Goal: Task Accomplishment & Management: Use online tool/utility

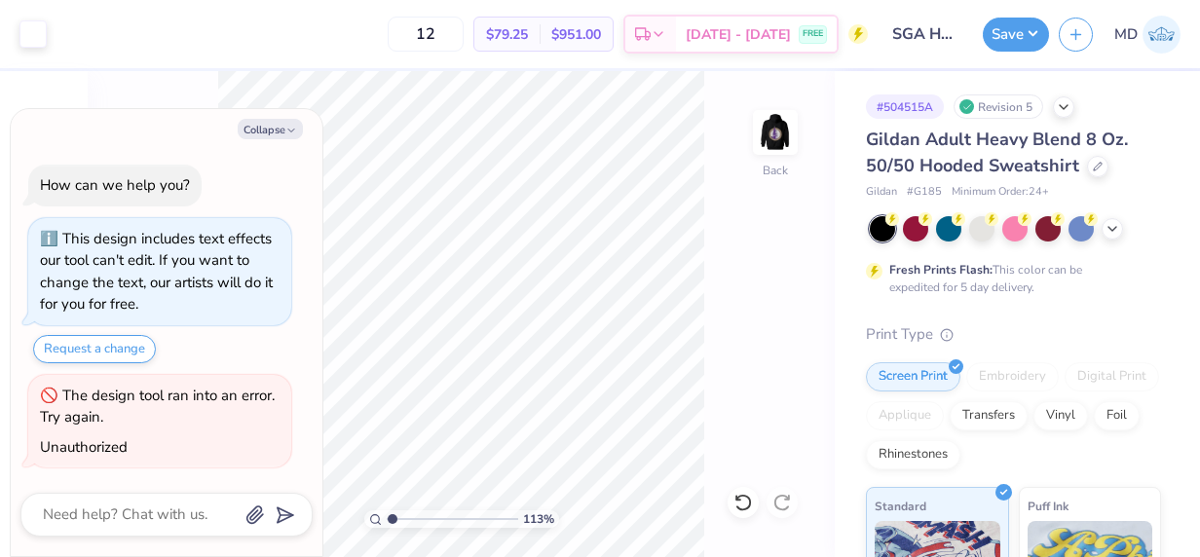
scroll to position [370, 0]
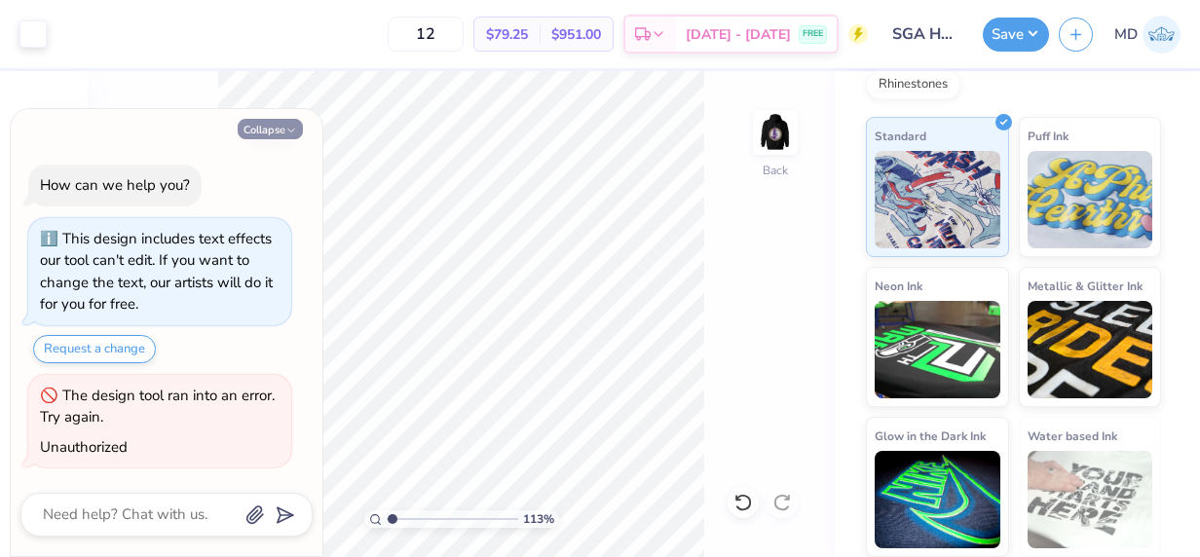
click at [268, 128] on button "Collapse" at bounding box center [270, 129] width 65 height 20
type textarea "x"
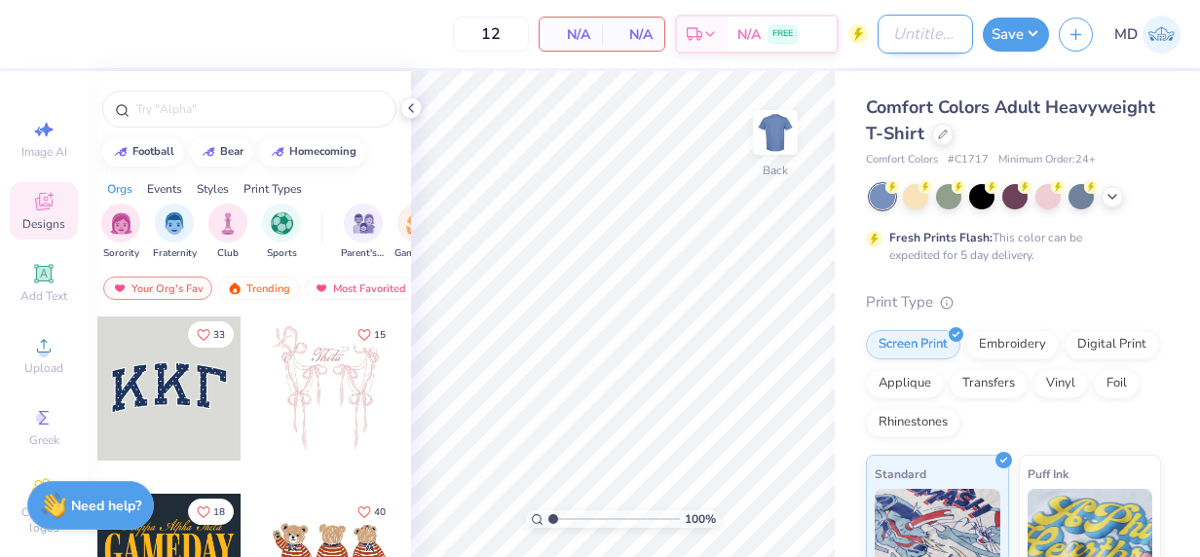
click at [943, 36] on input "Design Title" at bounding box center [924, 34] width 95 height 39
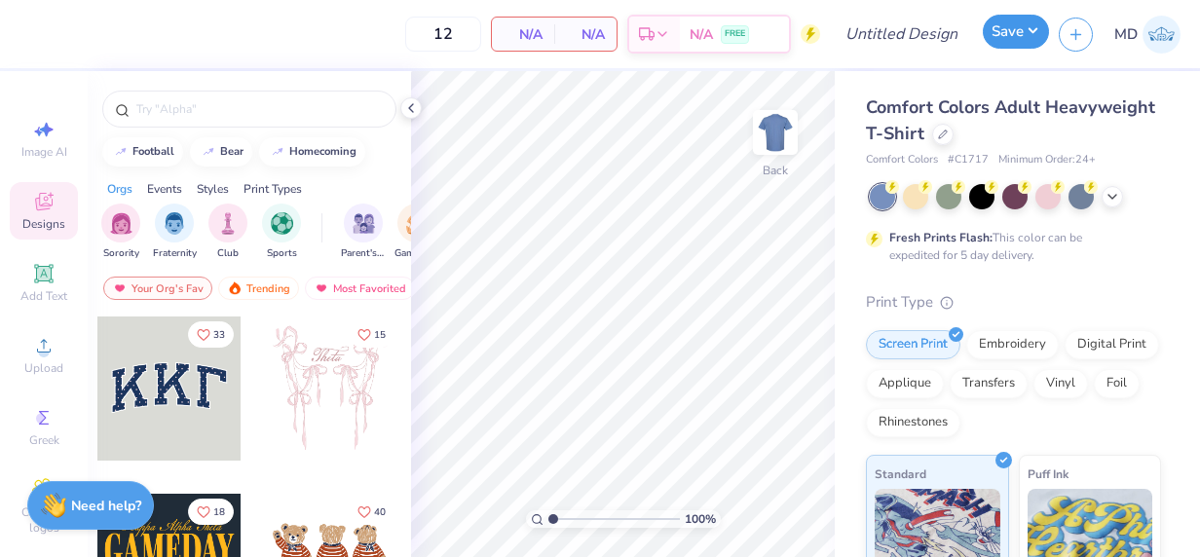
click at [1007, 37] on button "Save" at bounding box center [1016, 32] width 66 height 34
click at [948, 130] on icon at bounding box center [943, 133] width 10 height 10
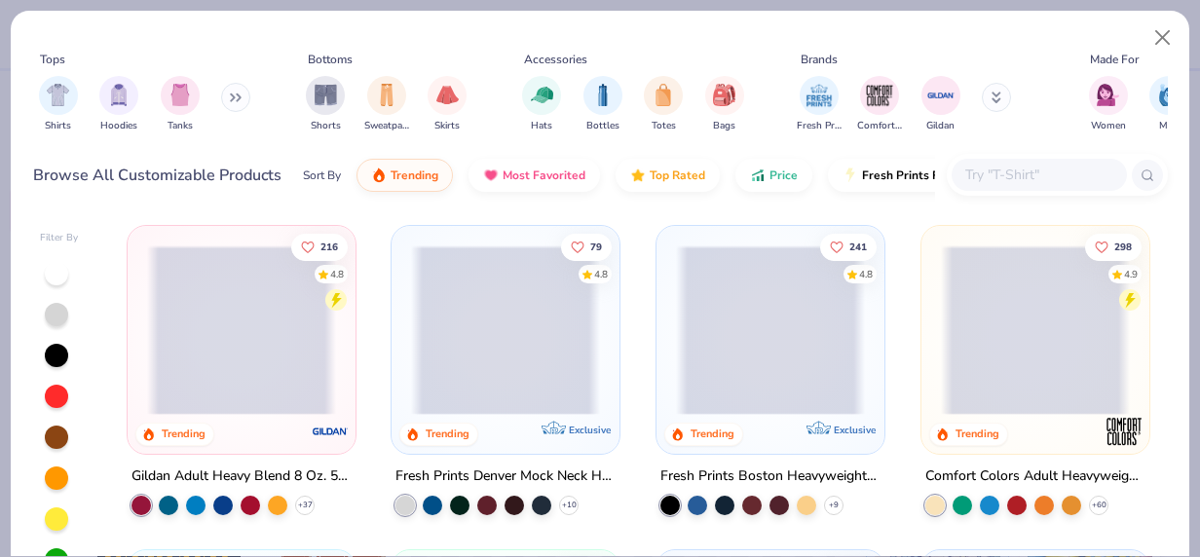
scroll to position [29, 0]
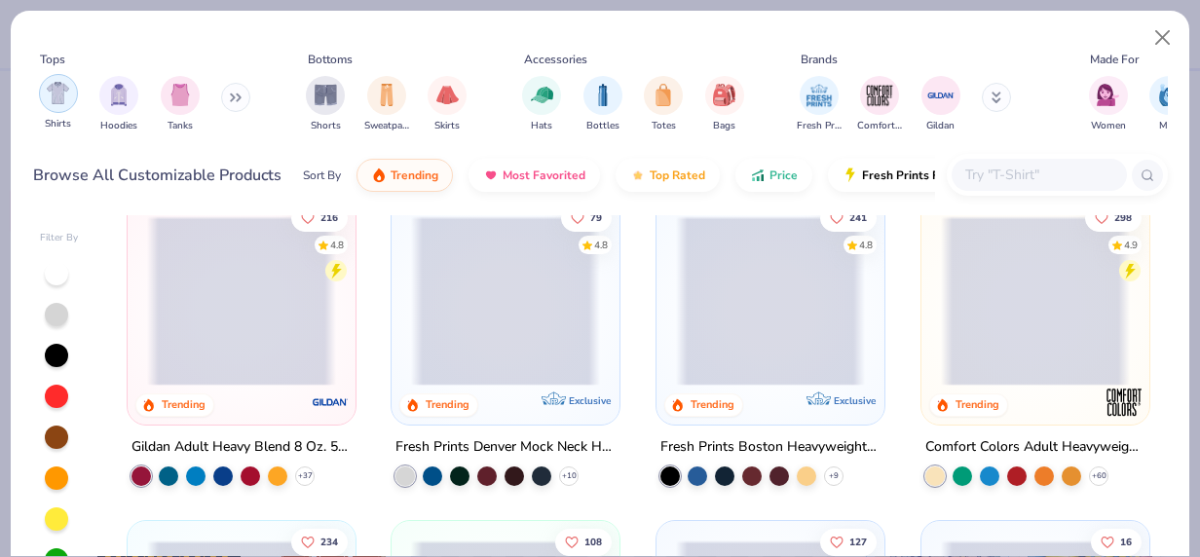
click at [40, 90] on div "filter for Shirts" at bounding box center [58, 93] width 39 height 39
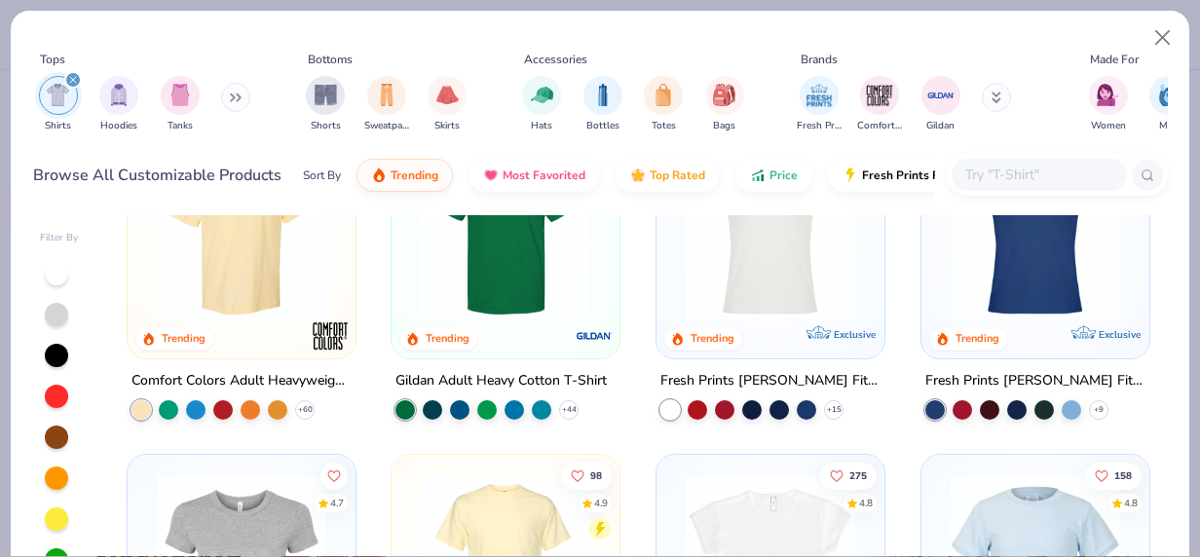
scroll to position [96, 0]
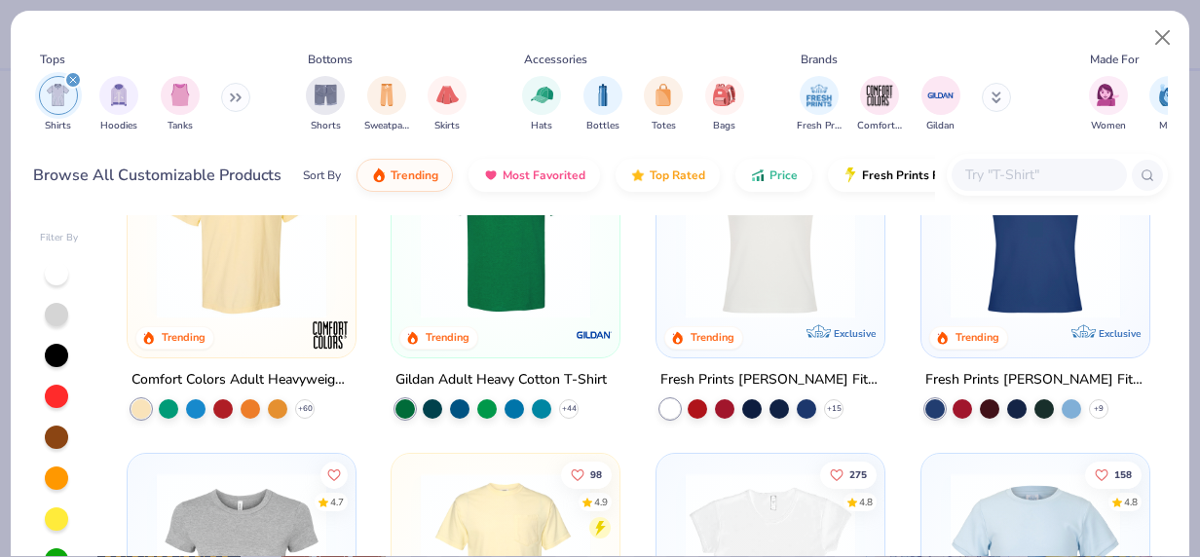
click at [488, 282] on img at bounding box center [505, 233] width 189 height 169
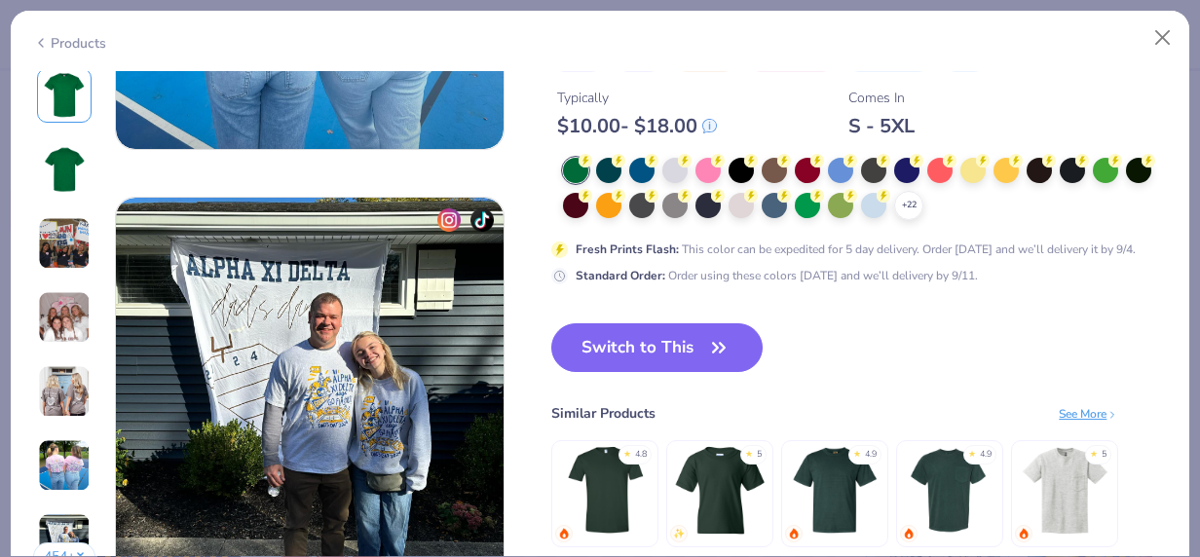
scroll to position [2493, 0]
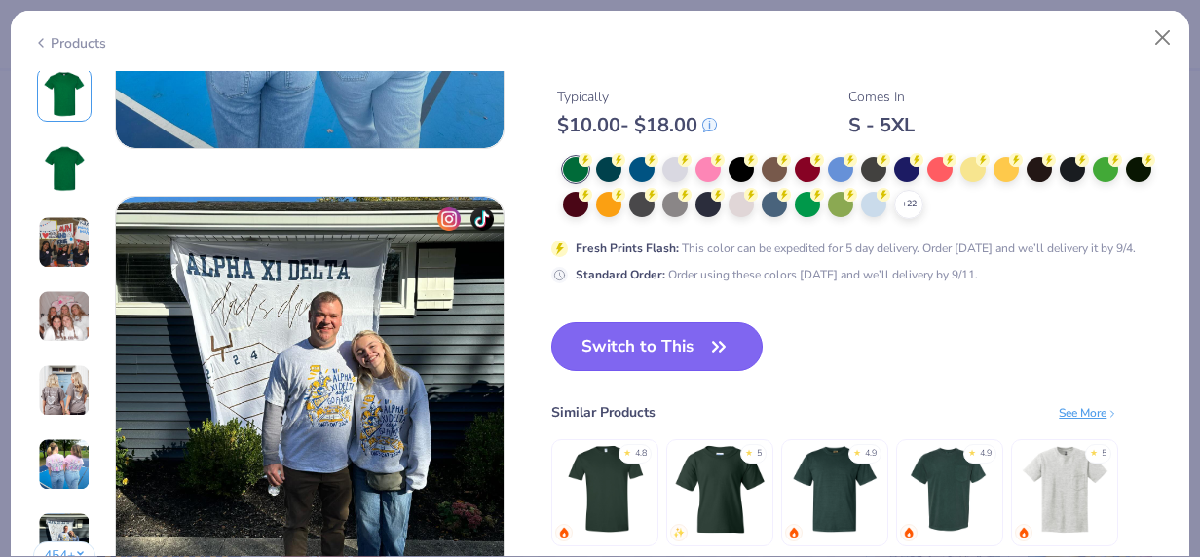
click at [641, 354] on button "Switch to This" at bounding box center [656, 346] width 211 height 49
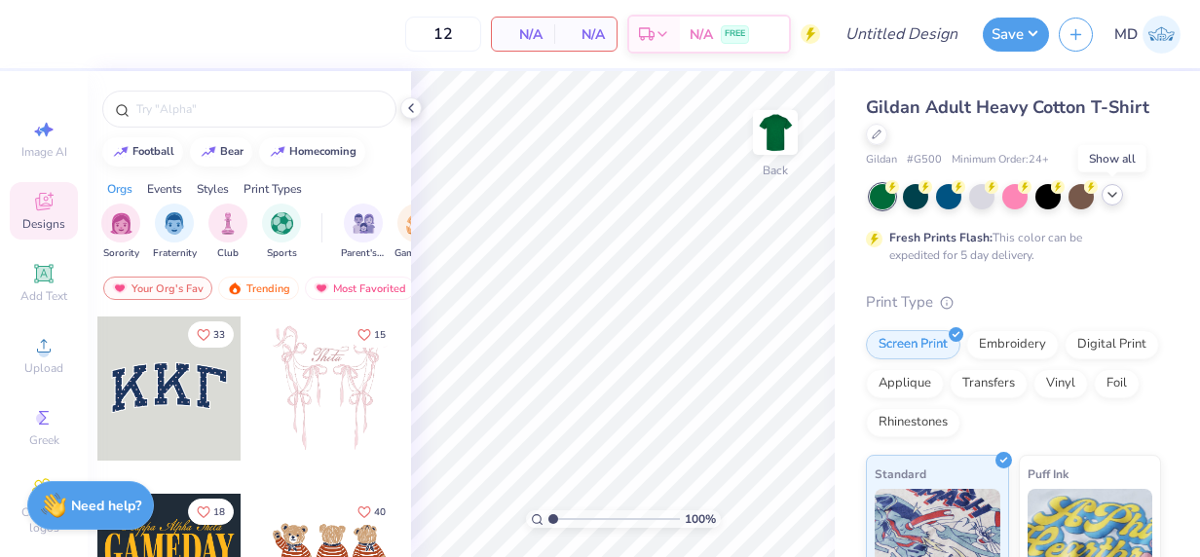
click at [1111, 191] on icon at bounding box center [1112, 195] width 16 height 16
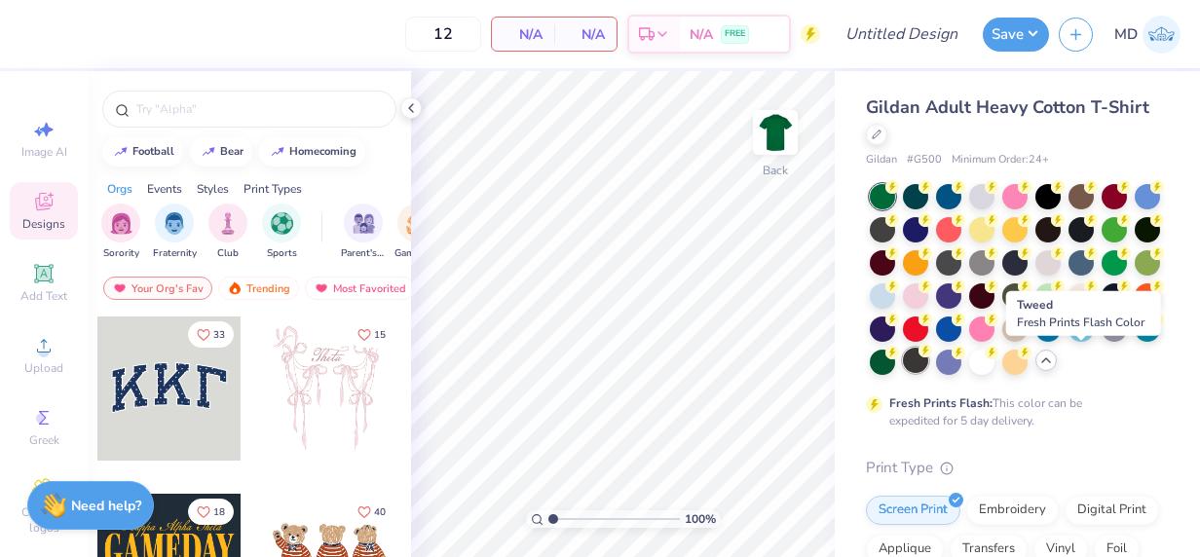
click at [928, 354] on div at bounding box center [915, 360] width 25 height 25
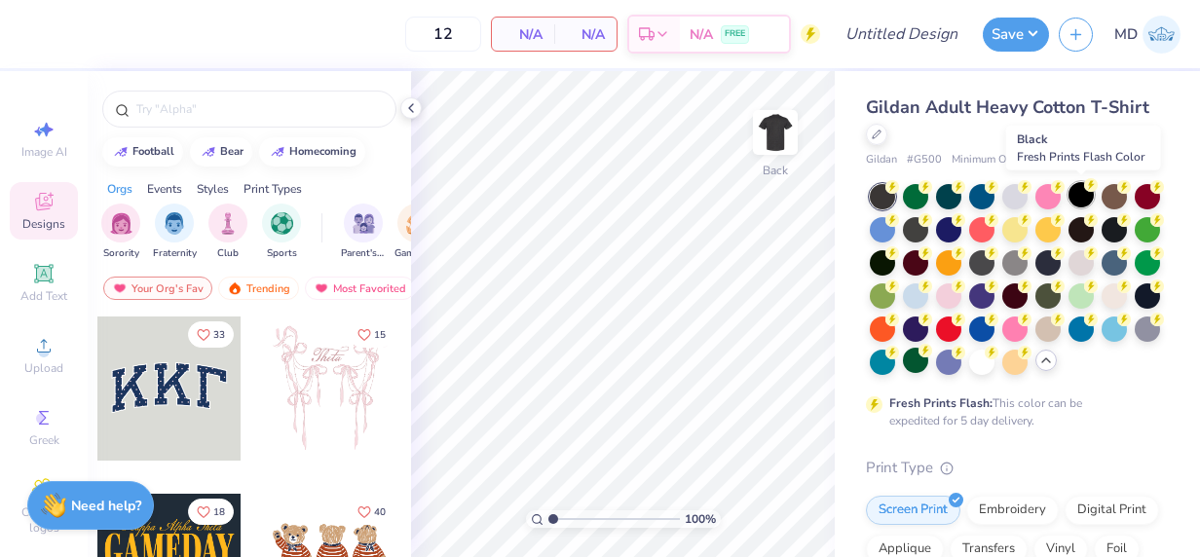
click at [1085, 197] on div at bounding box center [1080, 194] width 25 height 25
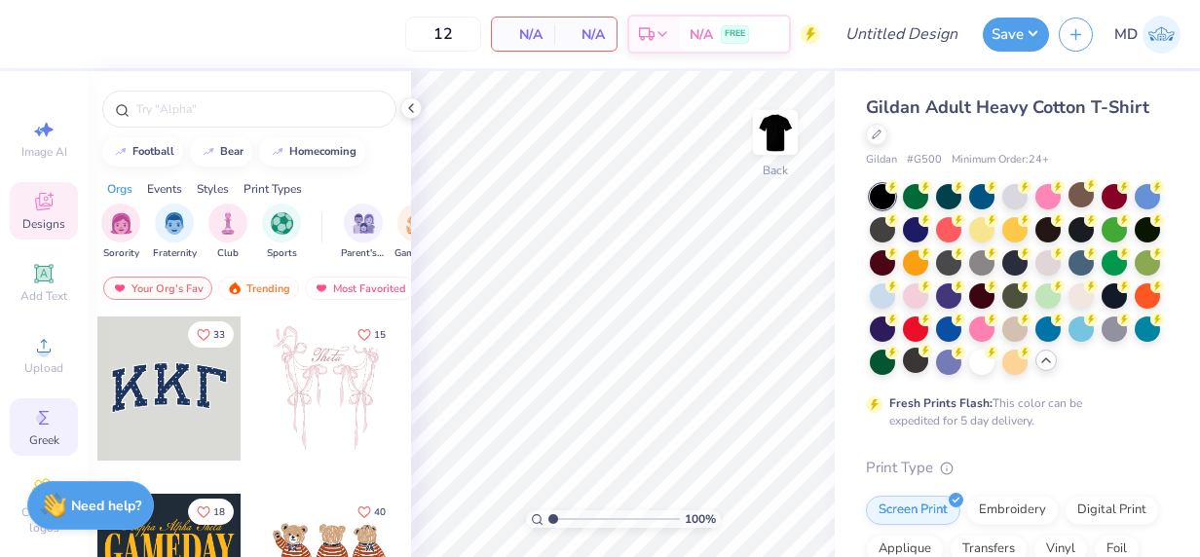
scroll to position [112, 0]
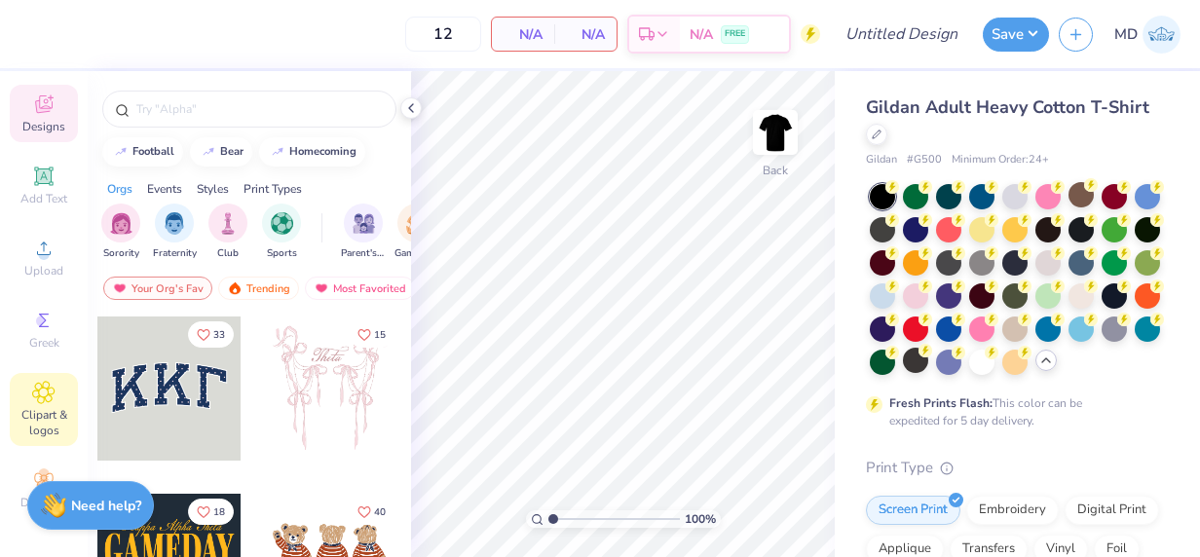
click at [32, 386] on icon at bounding box center [43, 392] width 22 height 23
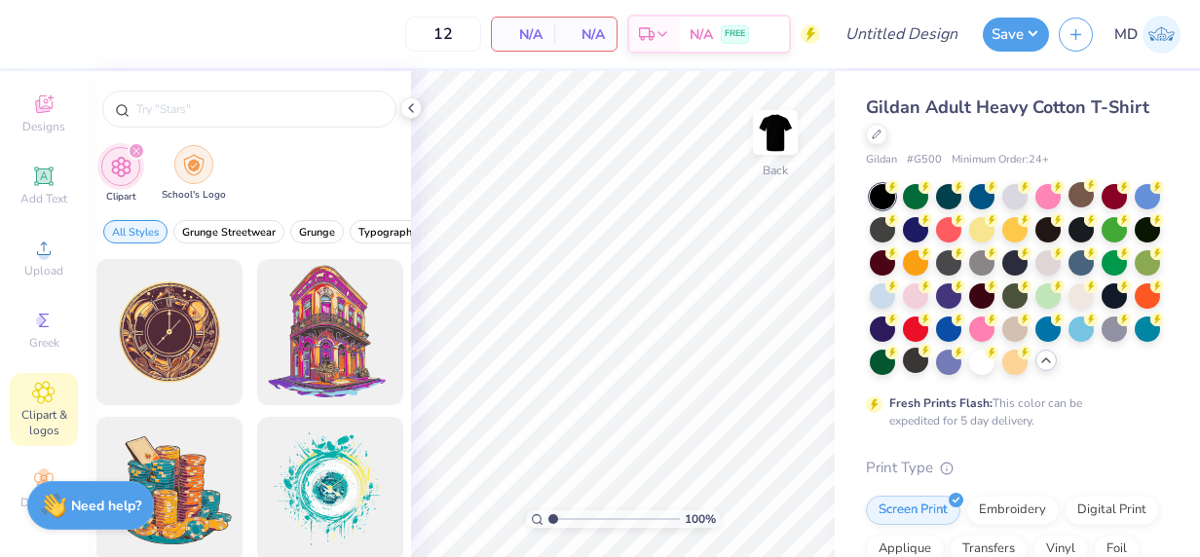
click at [197, 156] on img "filter for School's Logo" at bounding box center [193, 165] width 21 height 22
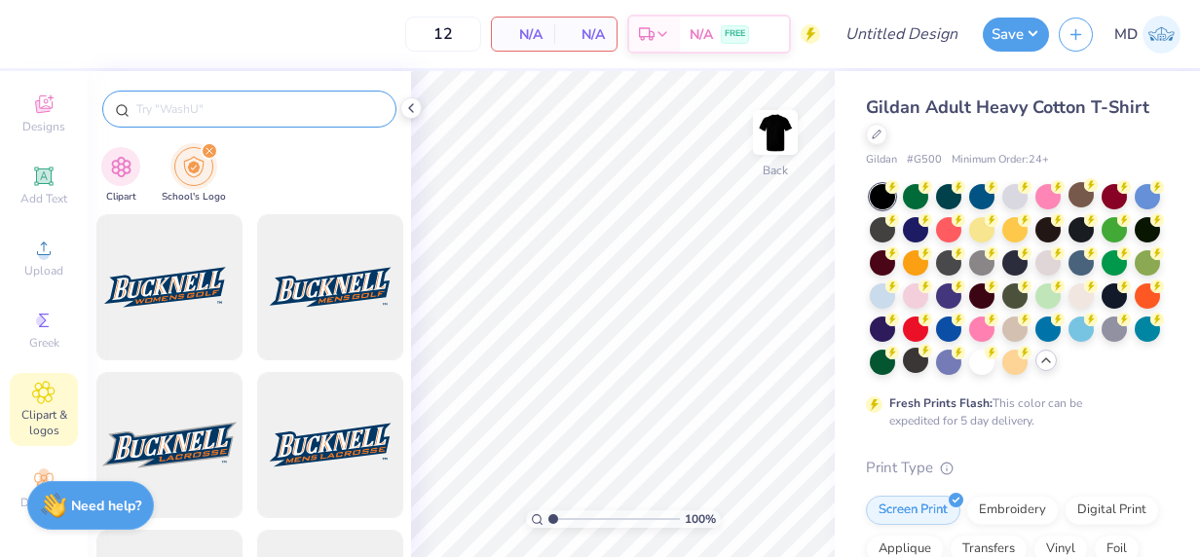
click at [206, 105] on input "text" at bounding box center [258, 108] width 249 height 19
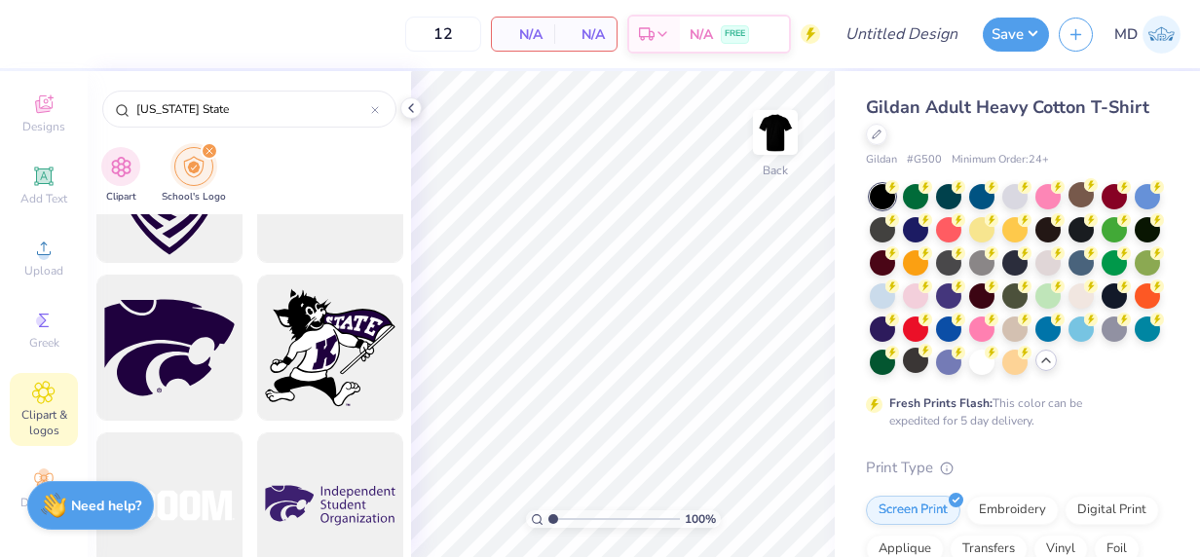
scroll to position [574, 0]
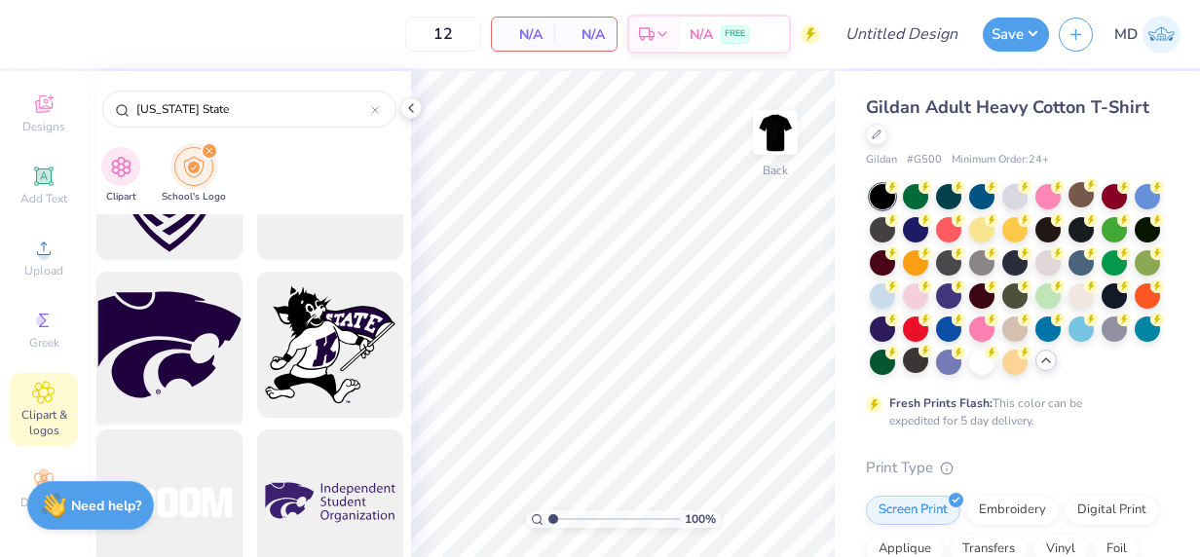
type input "[US_STATE] State"
click at [138, 353] on div at bounding box center [169, 345] width 161 height 161
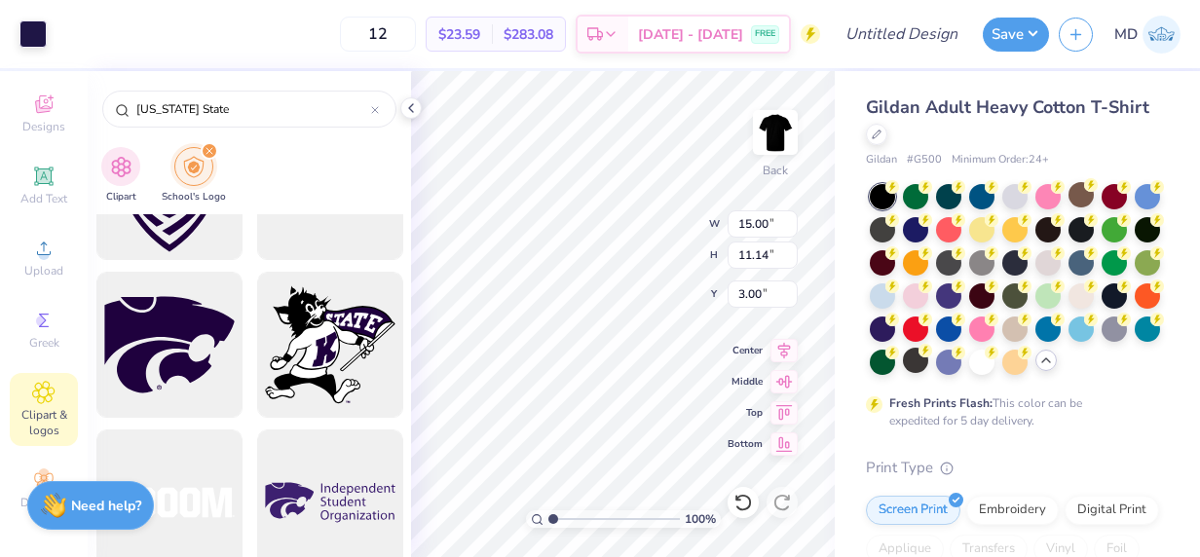
type input "5.03"
type input "3.74"
click at [655, 223] on div "100 % Back W 5.03 5.03 " H 3.74 3.74 " Y 3.00 3.00 " Center Middle Top Bottom" at bounding box center [623, 314] width 424 height 486
click at [791, 225] on input "5.02" at bounding box center [762, 223] width 70 height 27
click at [791, 225] on input "5.01" at bounding box center [762, 223] width 70 height 27
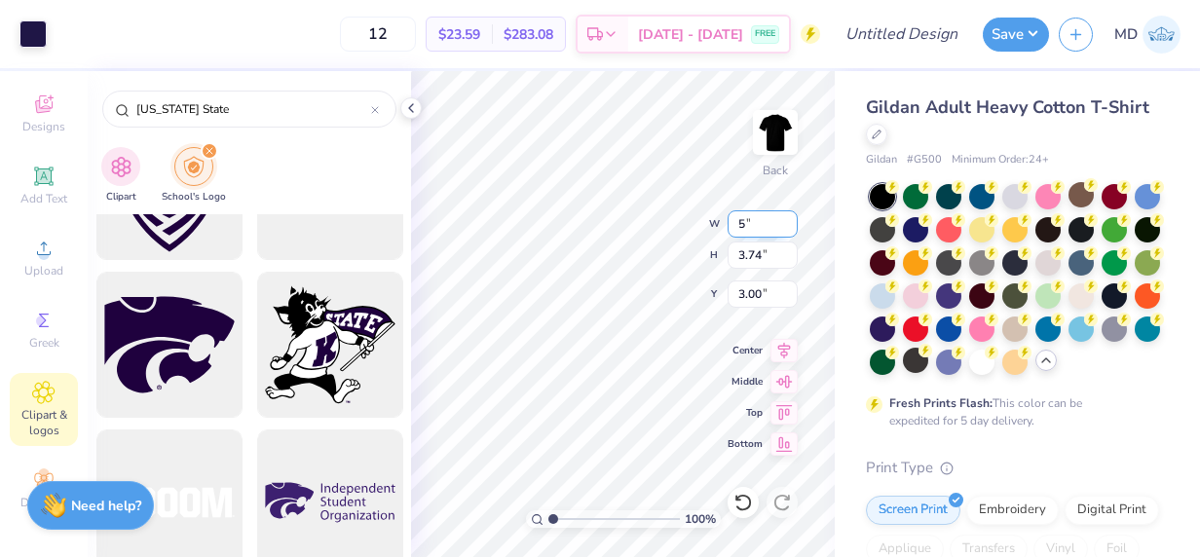
click at [791, 225] on input "5" at bounding box center [762, 223] width 70 height 27
type input "5.00"
type input "3.71"
type input "3.01"
drag, startPoint x: 788, startPoint y: 229, endPoint x: 739, endPoint y: 224, distance: 48.9
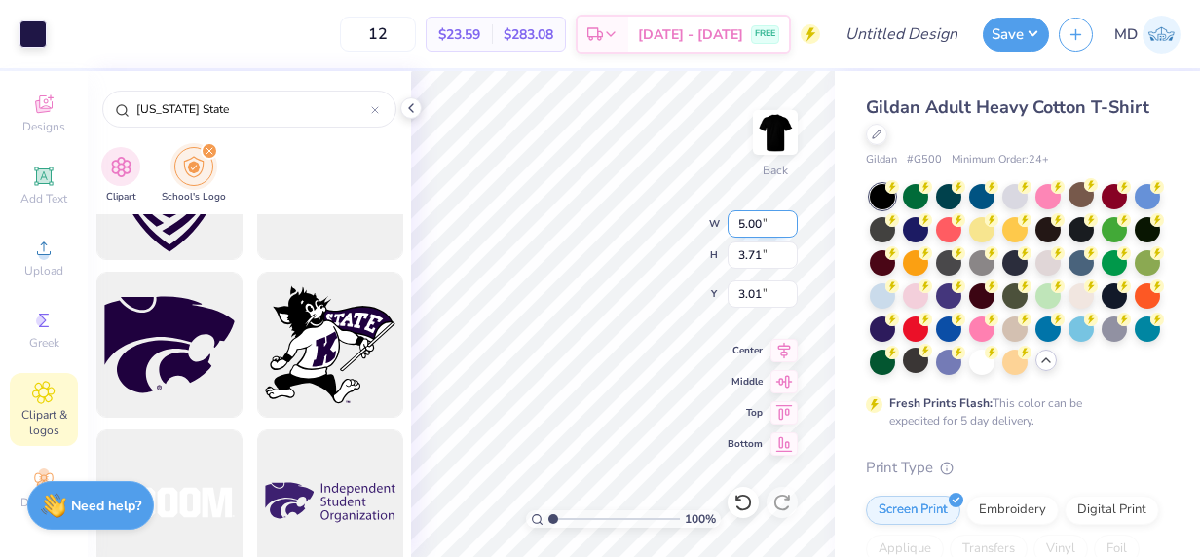
click at [739, 224] on input "5.00" at bounding box center [762, 223] width 70 height 27
click at [746, 218] on input "5.00" at bounding box center [762, 223] width 70 height 27
type input "4.00"
type input "2.97"
type input "3.38"
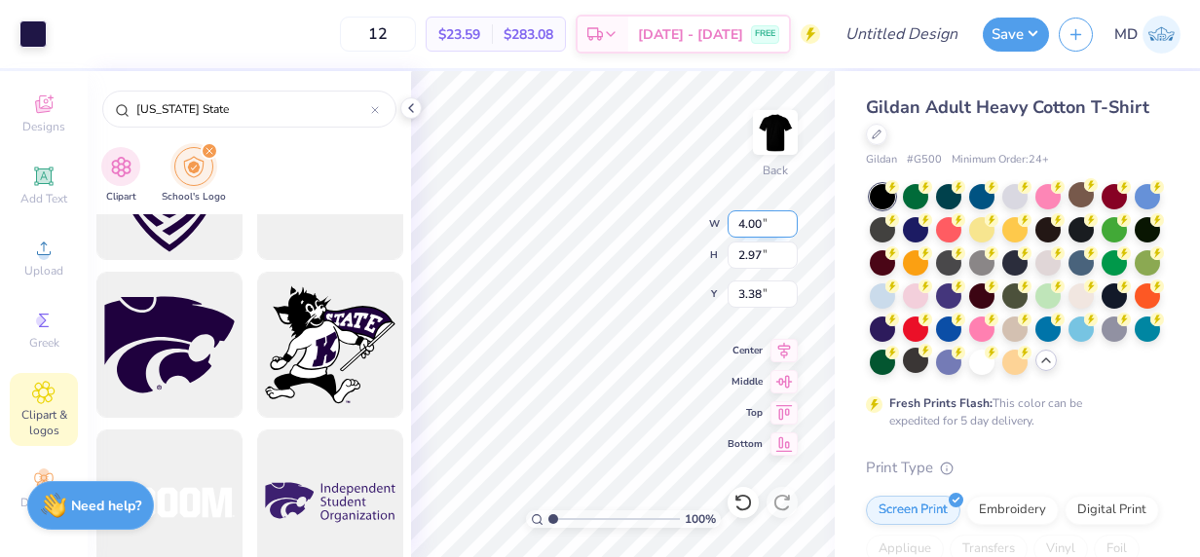
drag, startPoint x: 790, startPoint y: 259, endPoint x: 765, endPoint y: 226, distance: 41.1
click at [765, 226] on input "4.00" at bounding box center [762, 223] width 70 height 27
click at [788, 258] on input "2.96" at bounding box center [762, 255] width 70 height 27
type input "2.95"
click at [788, 258] on input "2.95" at bounding box center [762, 255] width 70 height 27
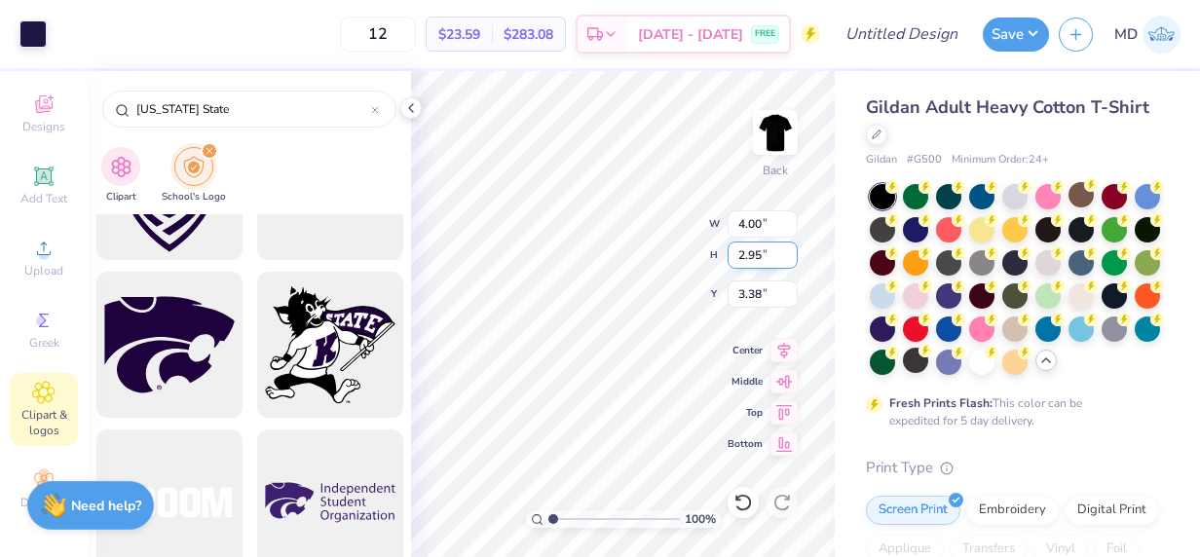
type input "3.97"
click at [788, 290] on input "3.4" at bounding box center [762, 293] width 70 height 27
click at [788, 290] on input "3.41" at bounding box center [762, 293] width 70 height 27
type input "3.00"
click at [765, 218] on input "3.97" at bounding box center [762, 223] width 70 height 27
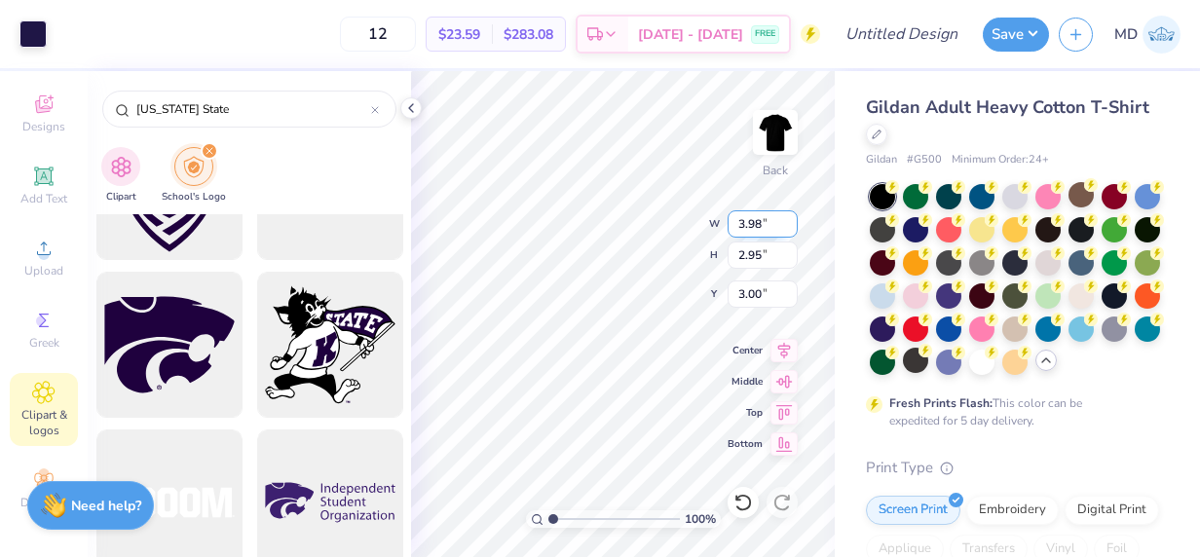
click at [788, 222] on input "3.98" at bounding box center [762, 223] width 70 height 27
click at [788, 222] on input "3.99" at bounding box center [762, 223] width 70 height 27
click at [788, 222] on input "4" at bounding box center [762, 223] width 70 height 27
type input "4.00"
type input "2.97"
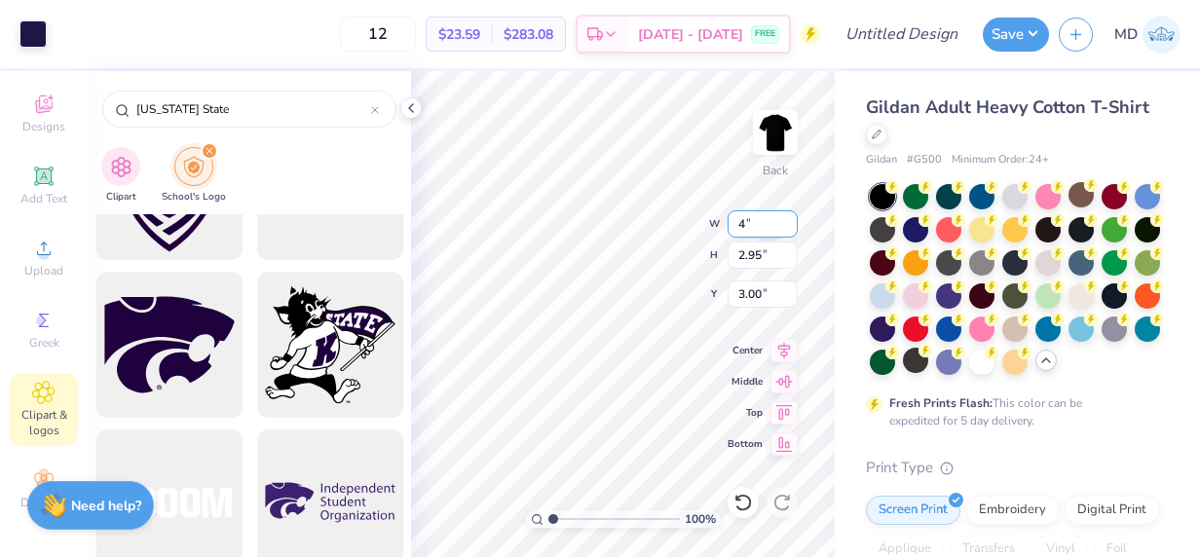
type input "2.99"
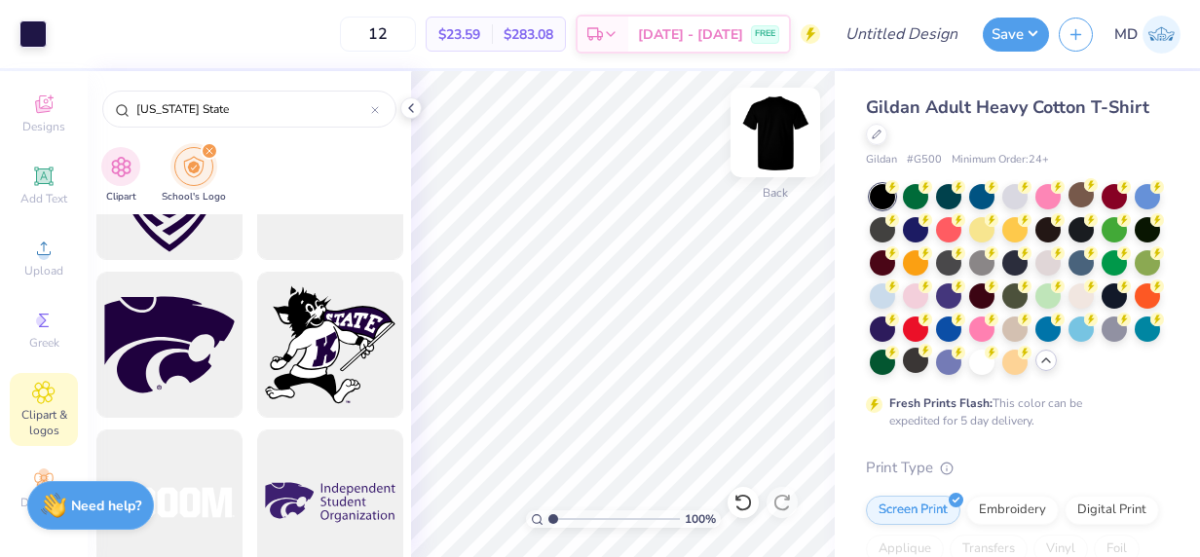
click at [763, 134] on img at bounding box center [775, 132] width 78 height 78
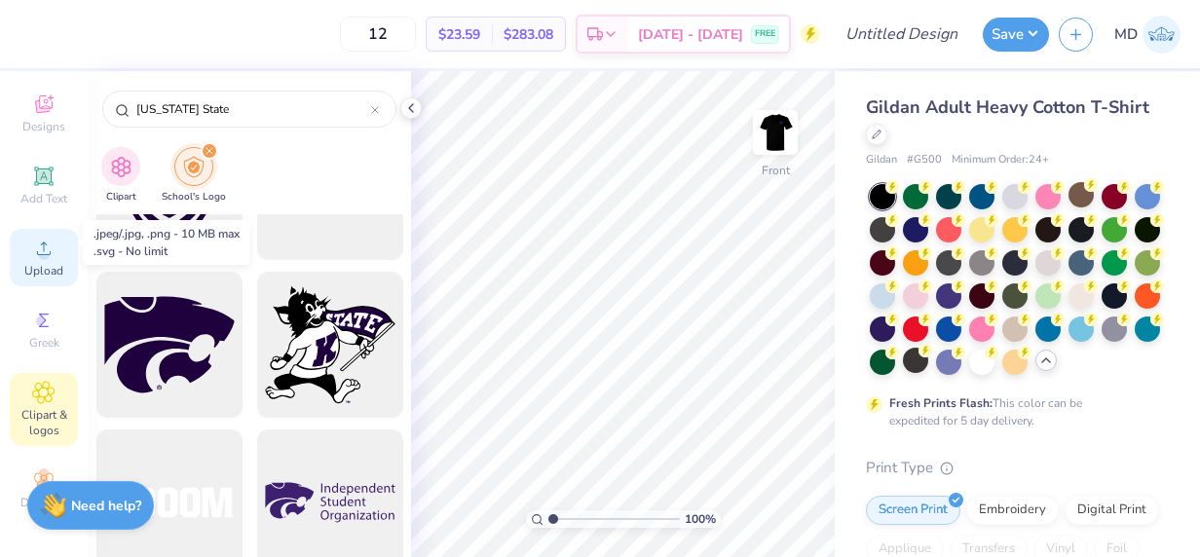
click at [34, 263] on span "Upload" at bounding box center [43, 271] width 39 height 16
click at [41, 263] on span "Upload" at bounding box center [43, 271] width 39 height 16
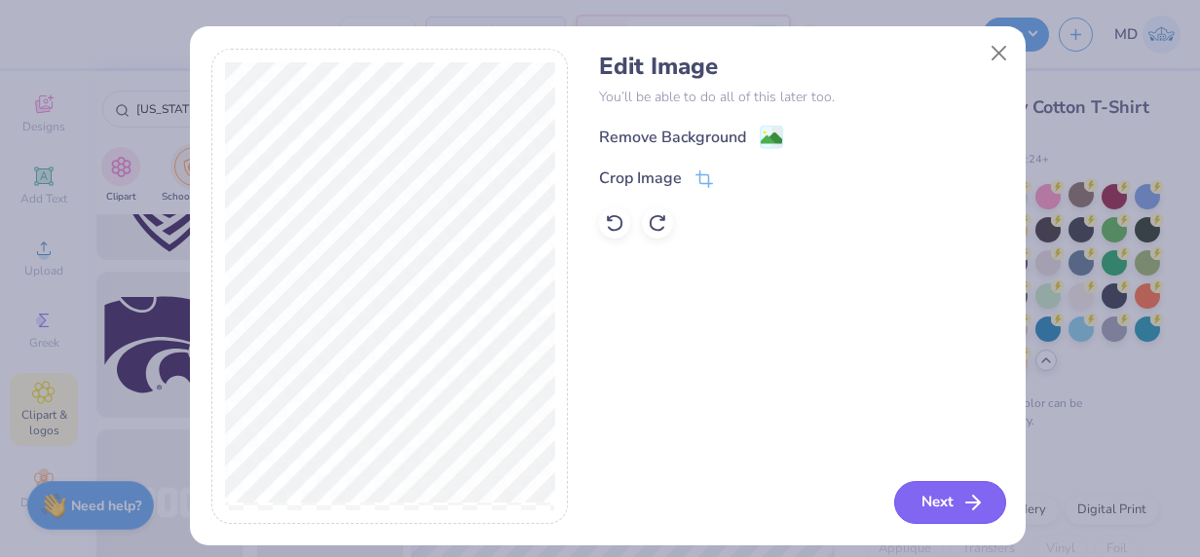
click at [928, 501] on button "Next" at bounding box center [950, 502] width 112 height 43
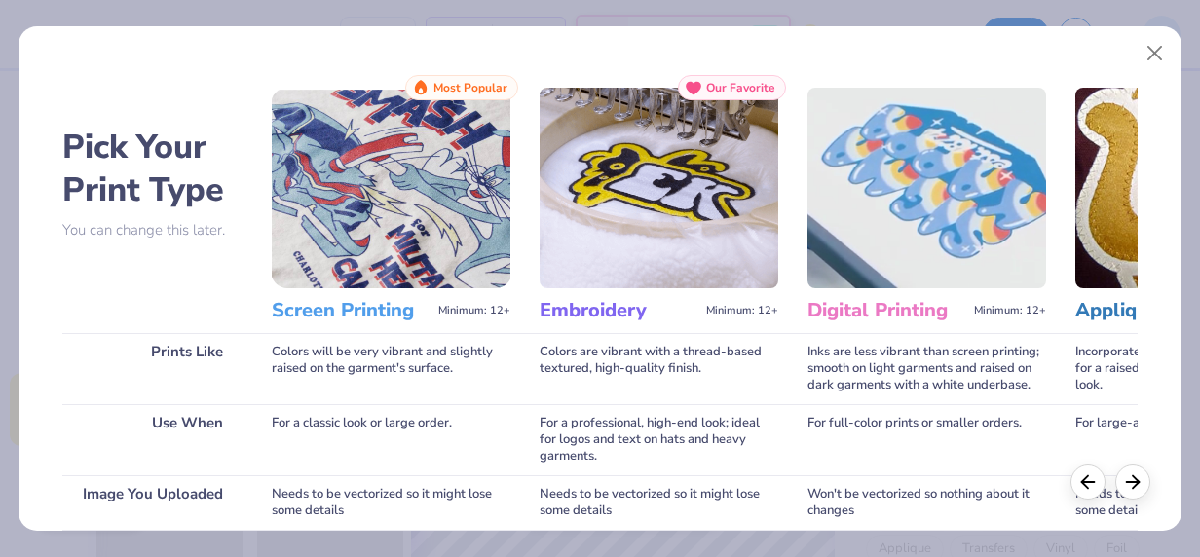
scroll to position [316, 0]
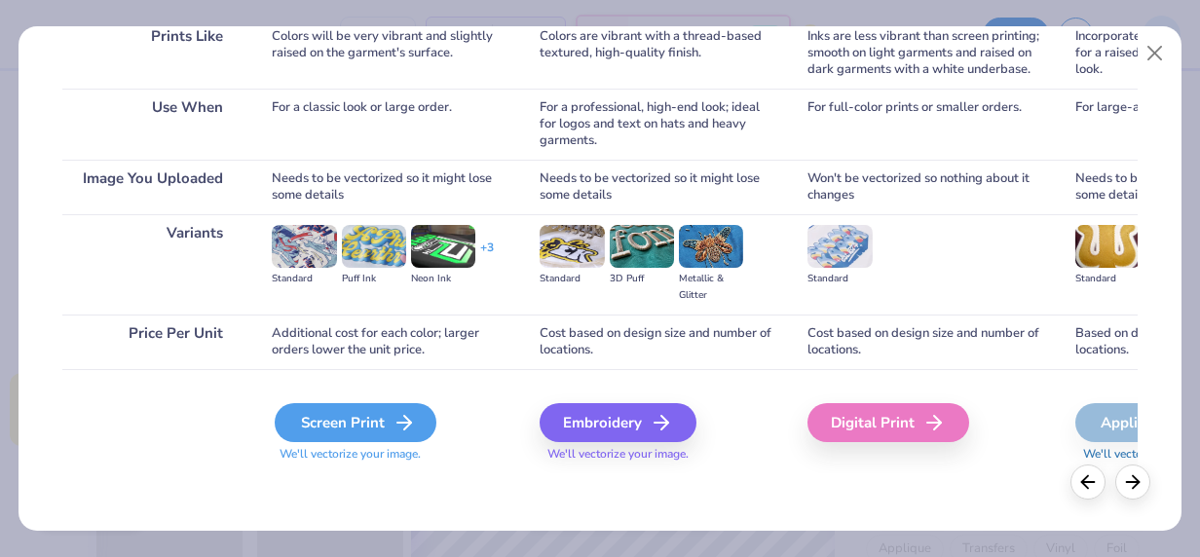
click at [347, 420] on div "Screen Print" at bounding box center [356, 422] width 162 height 39
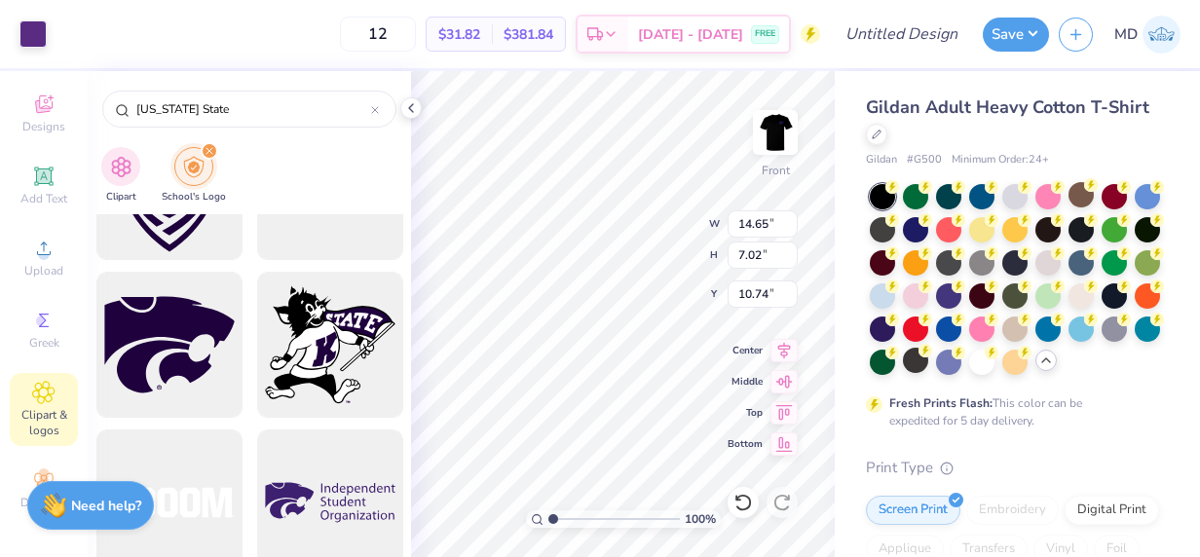
type input "11.23"
type input "5.38"
type input "7.14"
click at [44, 263] on span "Upload" at bounding box center [43, 271] width 39 height 16
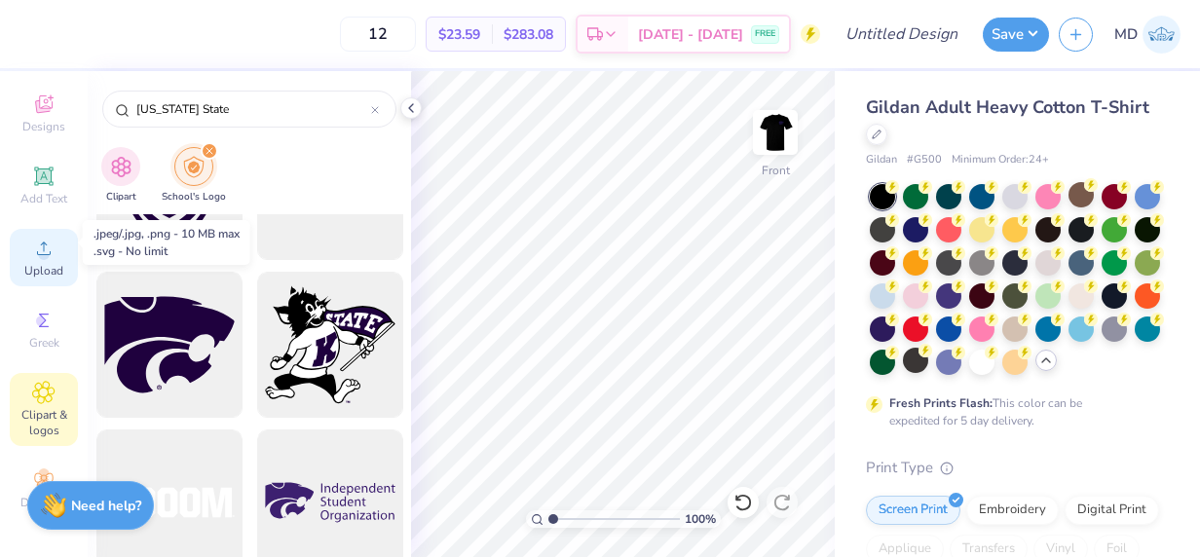
click at [37, 242] on icon at bounding box center [44, 249] width 14 height 14
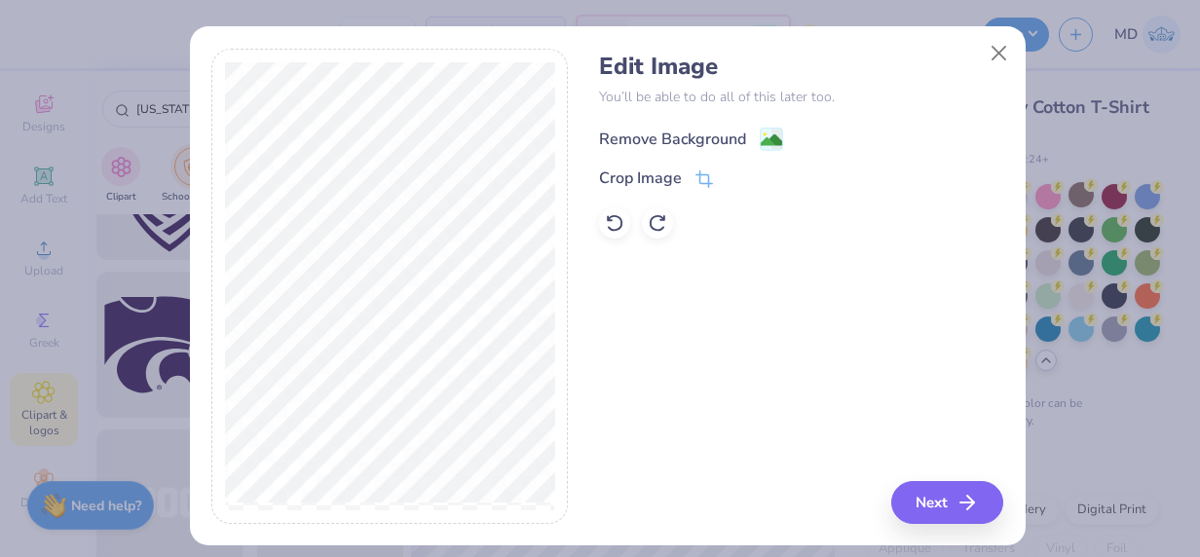
click at [674, 131] on div "Remove Background" at bounding box center [672, 139] width 147 height 23
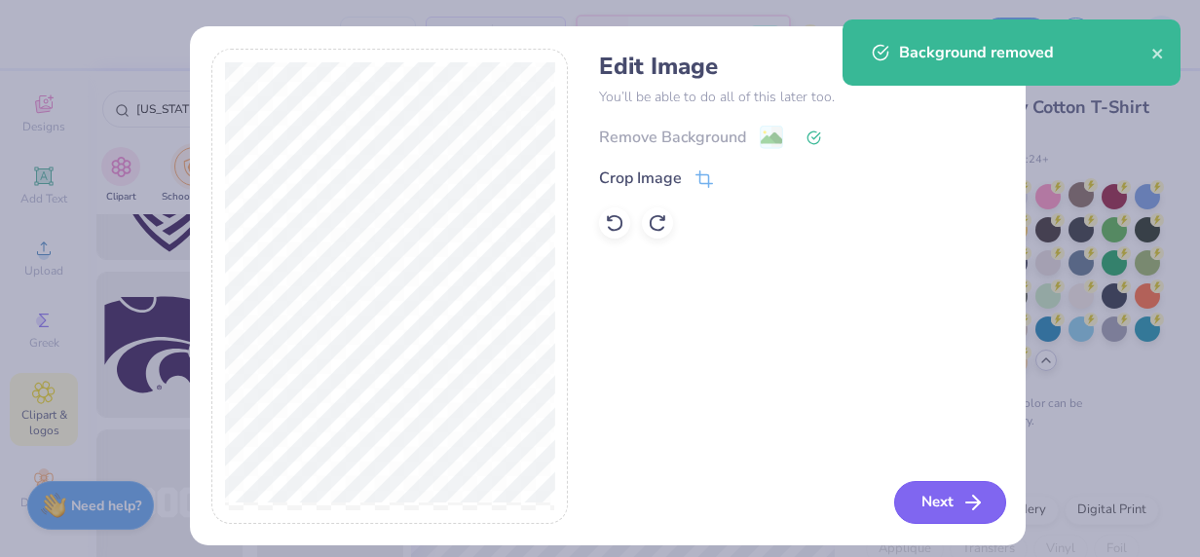
click at [941, 498] on button "Next" at bounding box center [950, 502] width 112 height 43
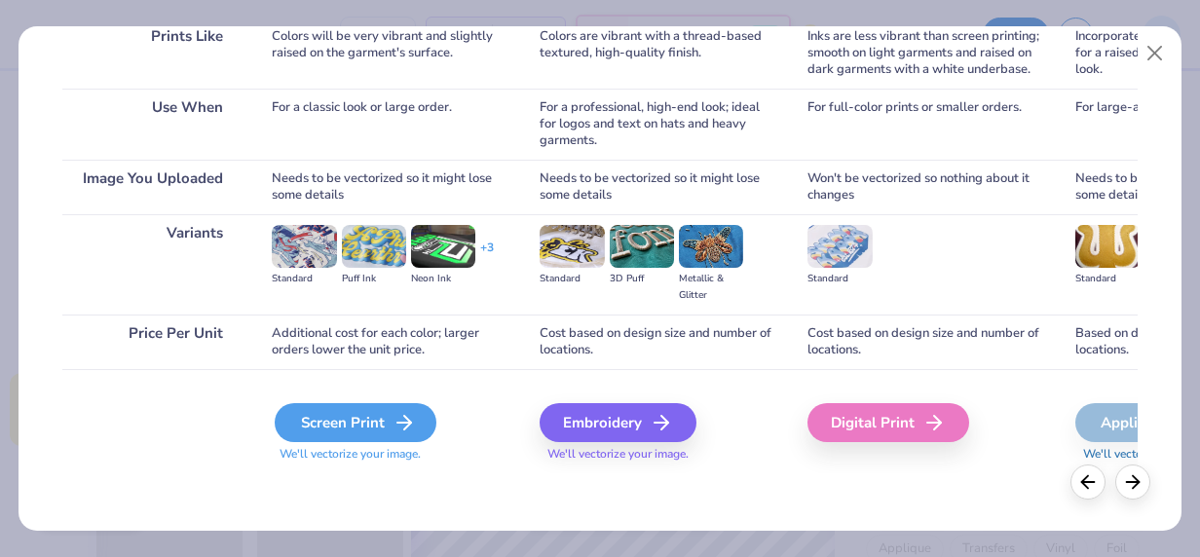
click at [342, 424] on div "Screen Print" at bounding box center [356, 422] width 162 height 39
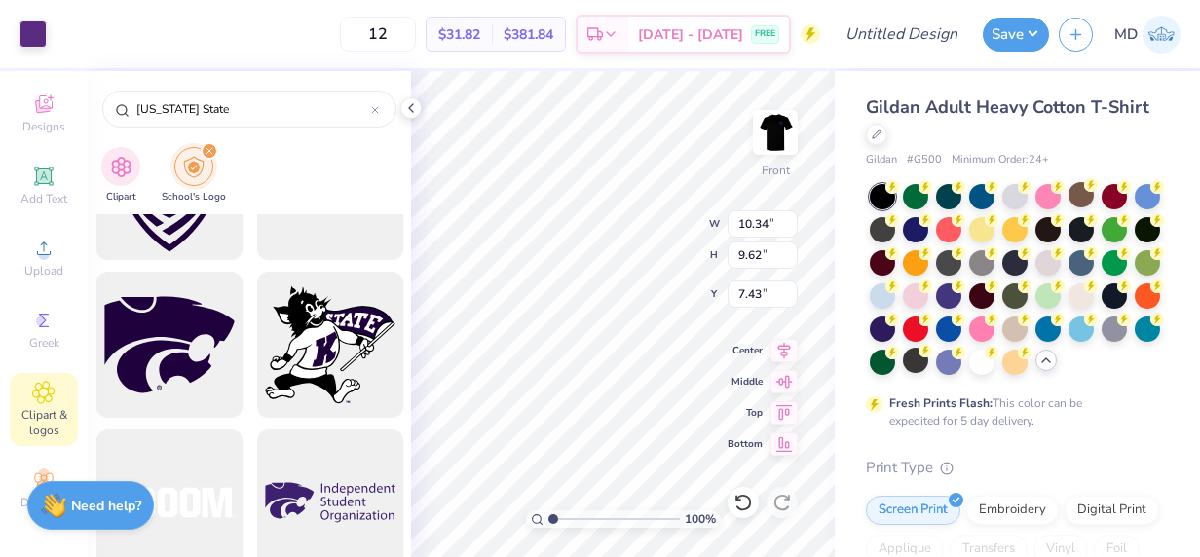
type input "10.34"
type input "9.62"
type input "6.75"
type input "12.10"
type input "11.27"
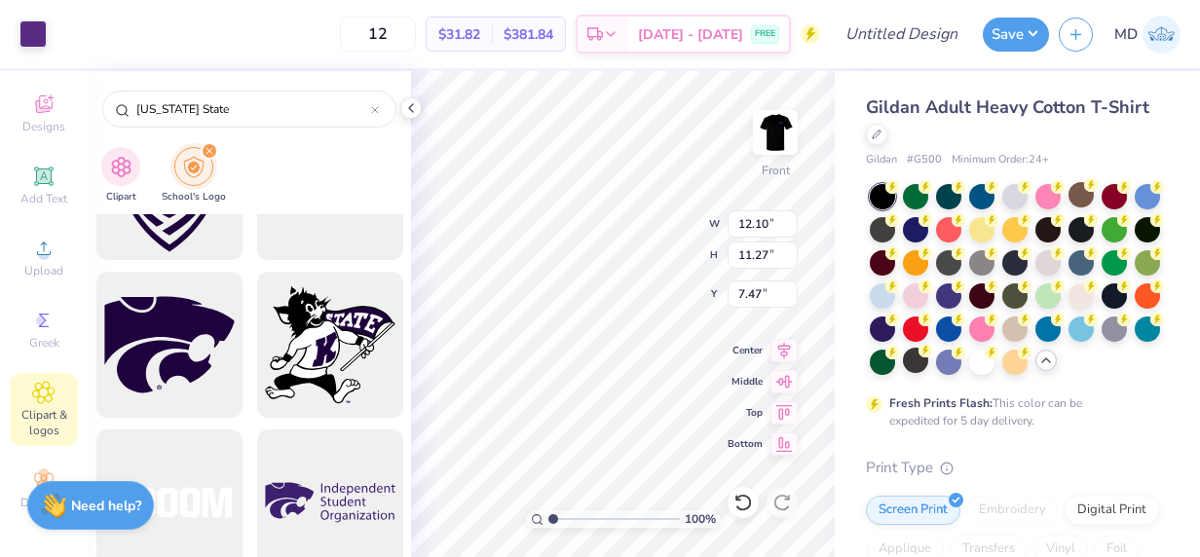
type input "7.47"
click at [748, 502] on icon at bounding box center [742, 502] width 19 height 19
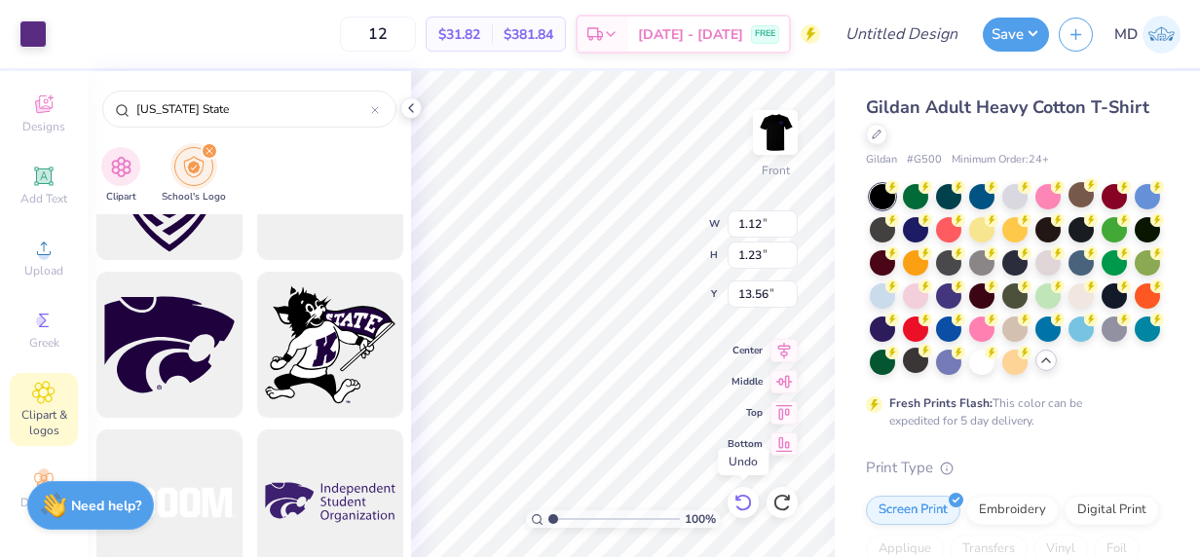
type input "13.66"
click at [748, 502] on icon at bounding box center [742, 502] width 19 height 19
click at [740, 502] on icon at bounding box center [742, 502] width 19 height 19
click at [790, 298] on input "5.04" at bounding box center [762, 293] width 70 height 27
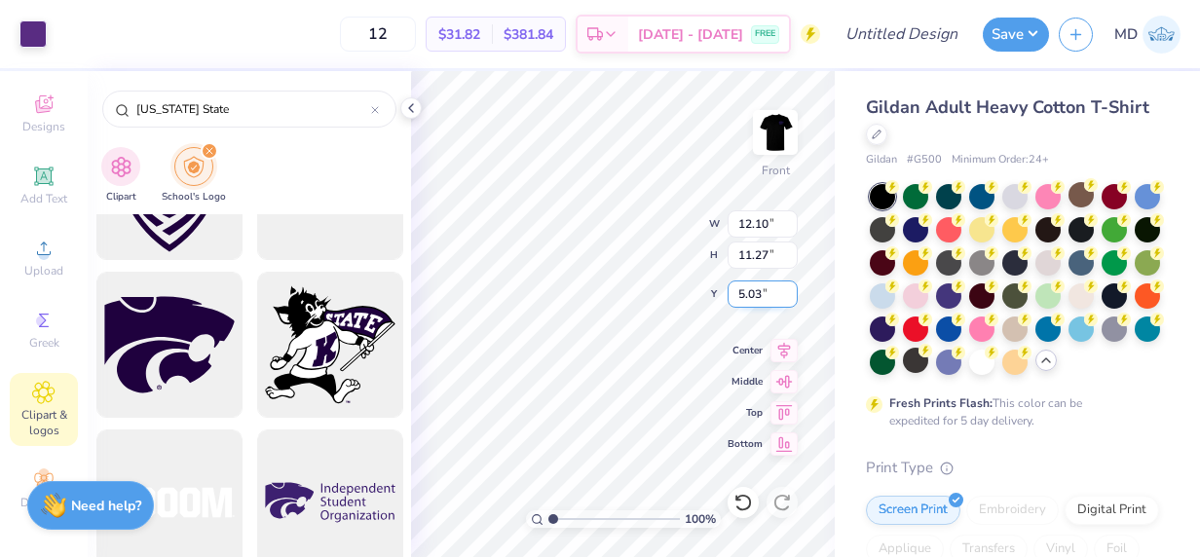
click at [790, 298] on input "5.03" at bounding box center [762, 293] width 70 height 27
click at [790, 298] on input "5.02" at bounding box center [762, 293] width 70 height 27
click at [790, 298] on input "5.01" at bounding box center [762, 293] width 70 height 27
click at [790, 298] on input "5" at bounding box center [762, 293] width 70 height 27
type input "5.00"
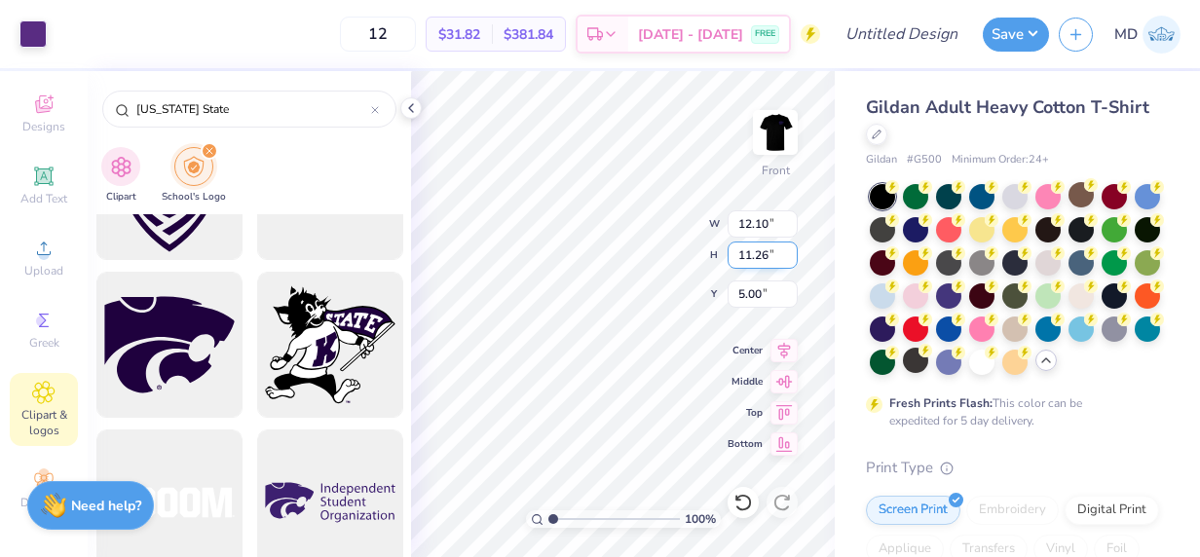
click at [789, 261] on input "11.26" at bounding box center [762, 255] width 70 height 27
type input "11.25"
click at [789, 261] on input "11.25" at bounding box center [762, 255] width 70 height 27
type input "12.08"
type input "5.01"
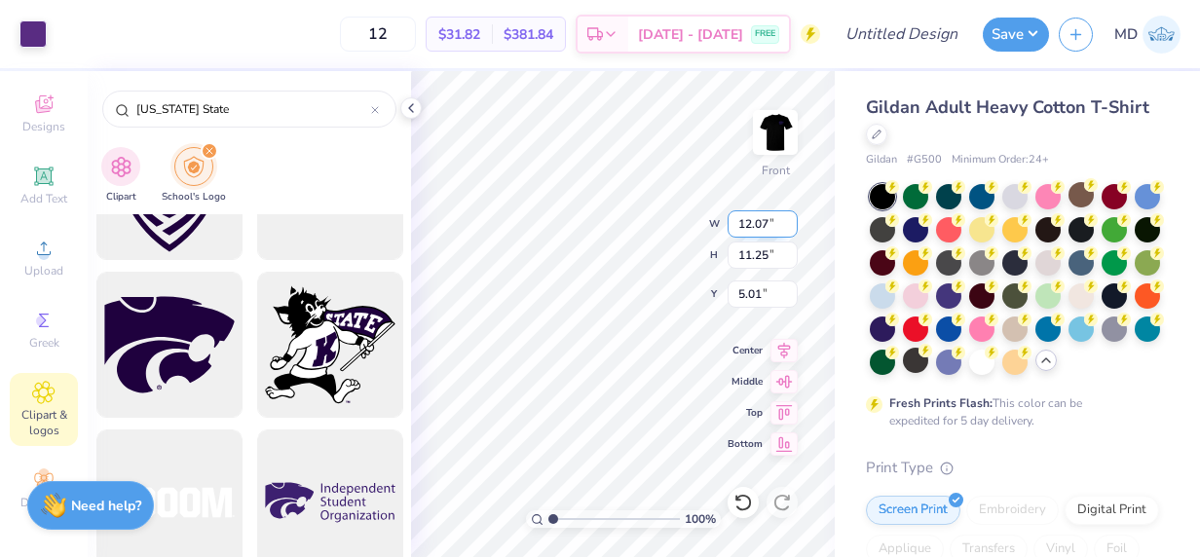
click at [790, 228] on input "12.07" at bounding box center [762, 223] width 70 height 27
click at [790, 228] on input "12.06" at bounding box center [762, 223] width 70 height 27
click at [790, 228] on input "12.05" at bounding box center [762, 223] width 70 height 27
click at [790, 228] on input "12.04" at bounding box center [762, 223] width 70 height 27
click at [790, 228] on input "12.03" at bounding box center [762, 223] width 70 height 27
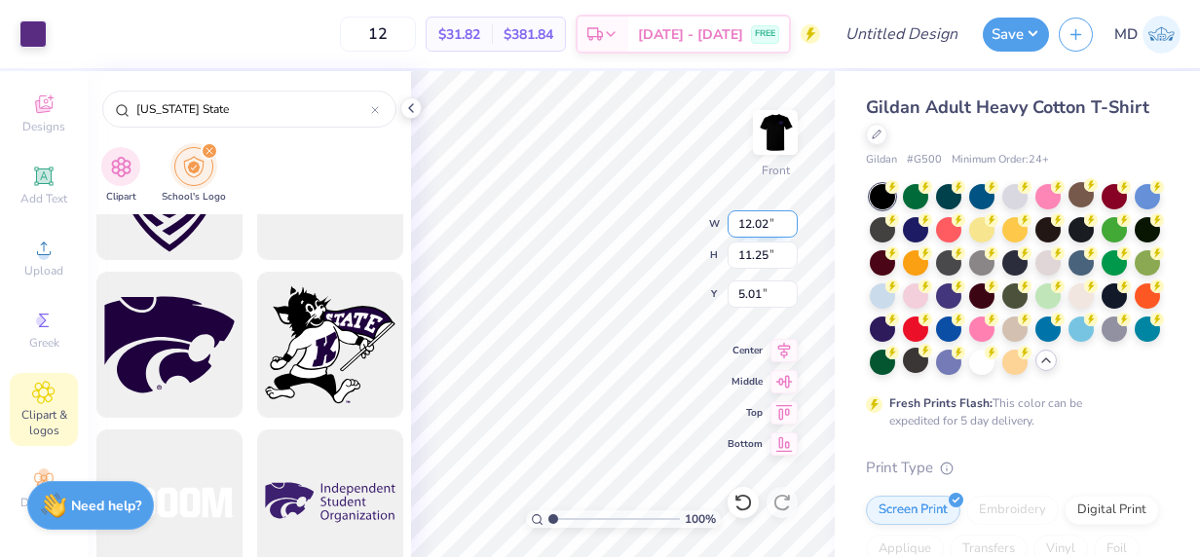
click at [790, 228] on input "12.02" at bounding box center [762, 223] width 70 height 27
click at [790, 228] on input "12.01" at bounding box center [762, 223] width 70 height 27
click at [790, 228] on input "12" at bounding box center [762, 223] width 70 height 27
type input "12.00"
type input "11.17"
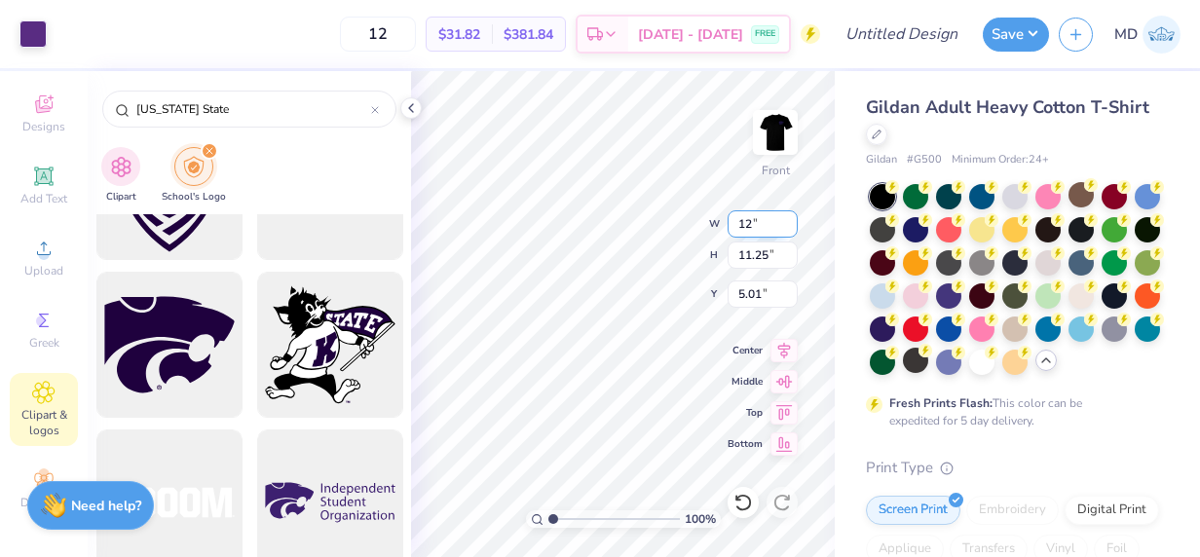
type input "5.05"
click at [787, 254] on input "11.18" at bounding box center [762, 255] width 70 height 27
click at [791, 262] on input "11.17" at bounding box center [762, 255] width 70 height 27
click at [791, 262] on input "11.16" at bounding box center [762, 255] width 70 height 27
type input "11.15"
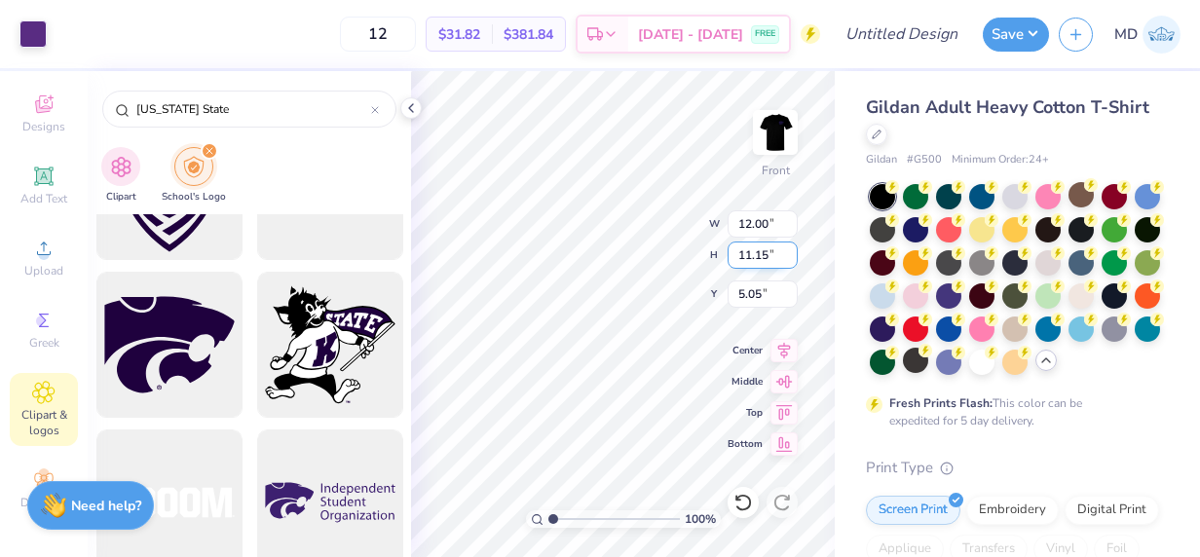
click at [791, 262] on input "11.15" at bounding box center [762, 255] width 70 height 27
type input "11.97"
type input "5.06"
click at [791, 249] on input "11.16" at bounding box center [762, 255] width 70 height 27
click at [791, 249] on input "11.17" at bounding box center [762, 255] width 70 height 27
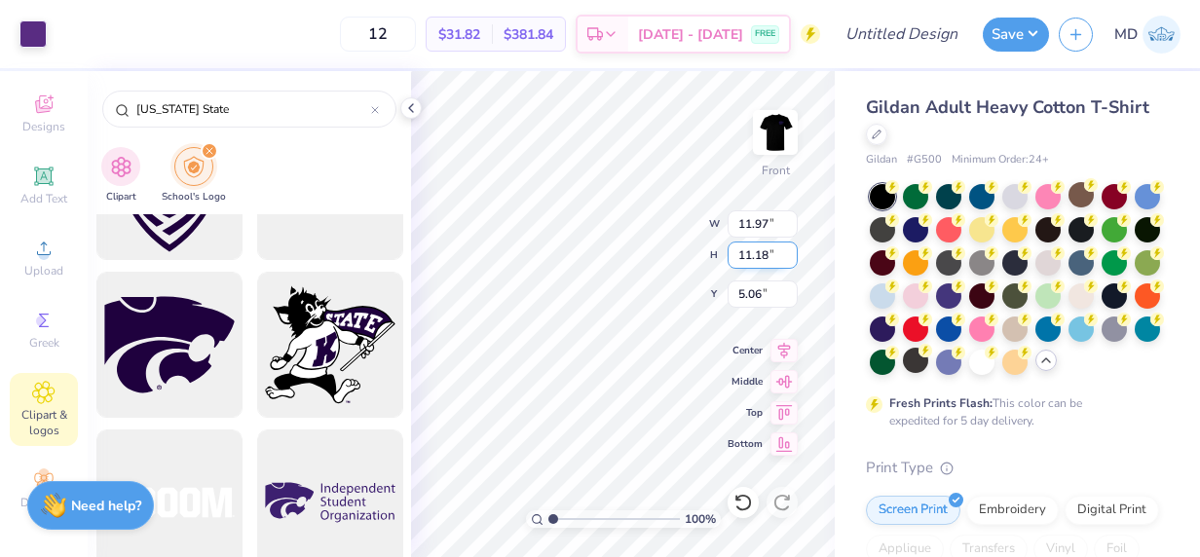
click at [791, 249] on input "11.18" at bounding box center [762, 255] width 70 height 27
click at [791, 249] on input "11.19" at bounding box center [762, 255] width 70 height 27
type input "11.2"
click at [791, 249] on input "11.2" at bounding box center [762, 255] width 70 height 27
type input "12.03"
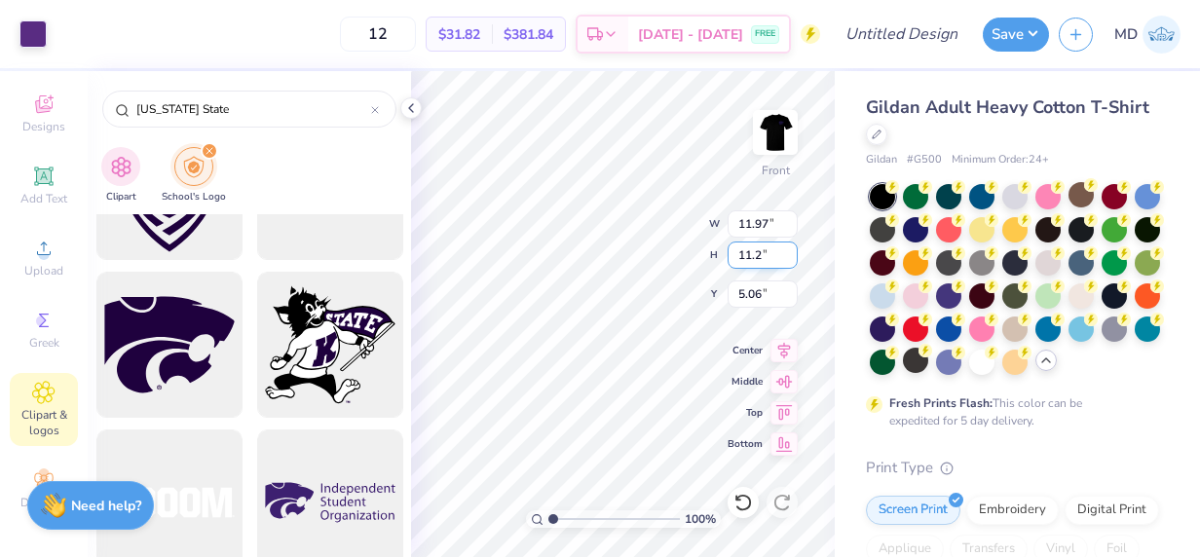
type input "11.20"
type input "5.03"
click at [791, 227] on input "12.02" at bounding box center [762, 223] width 70 height 27
click at [791, 227] on input "12.01" at bounding box center [762, 223] width 70 height 27
click at [791, 227] on input "12" at bounding box center [762, 223] width 70 height 27
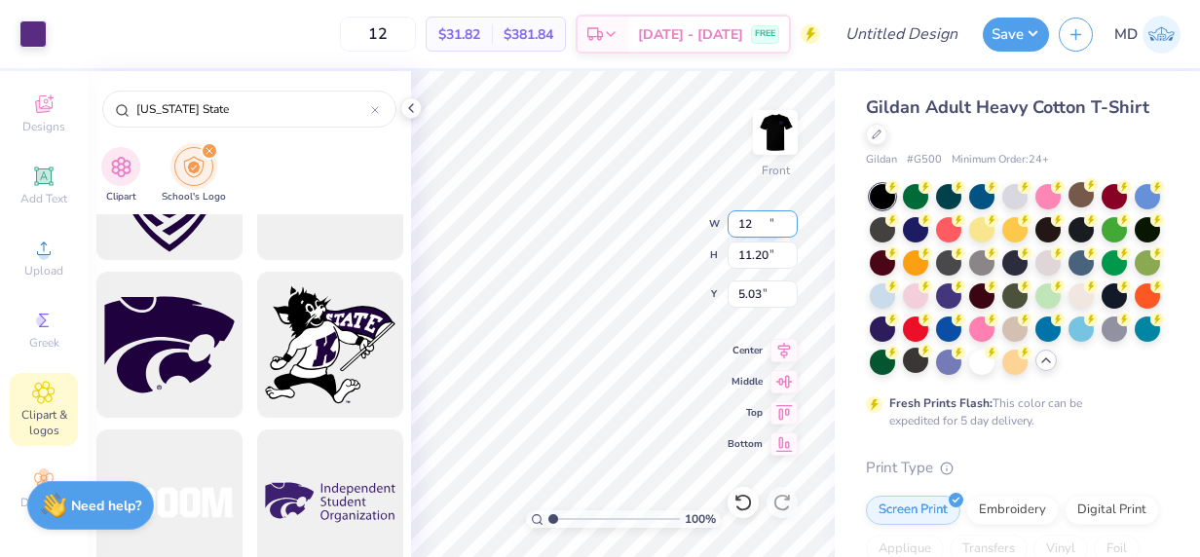
type input "12.00"
type input "11.17"
type input "5.05"
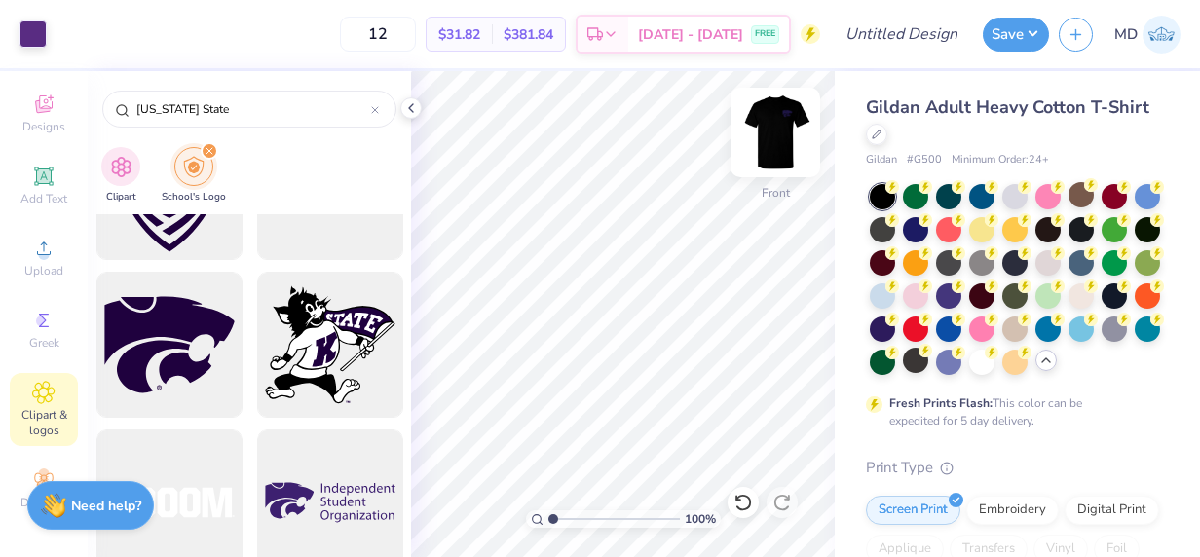
click at [790, 126] on img at bounding box center [775, 132] width 78 height 78
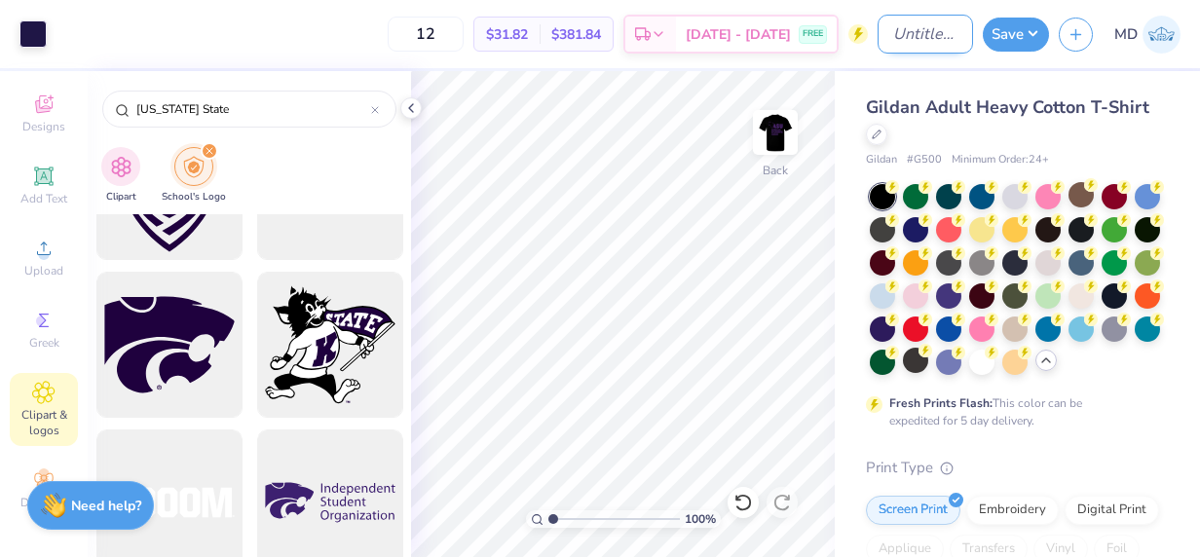
click at [922, 29] on input "Design Title" at bounding box center [924, 34] width 95 height 39
type input "ASU Black T-Shirt"
click at [987, 40] on button "Save" at bounding box center [1016, 32] width 66 height 34
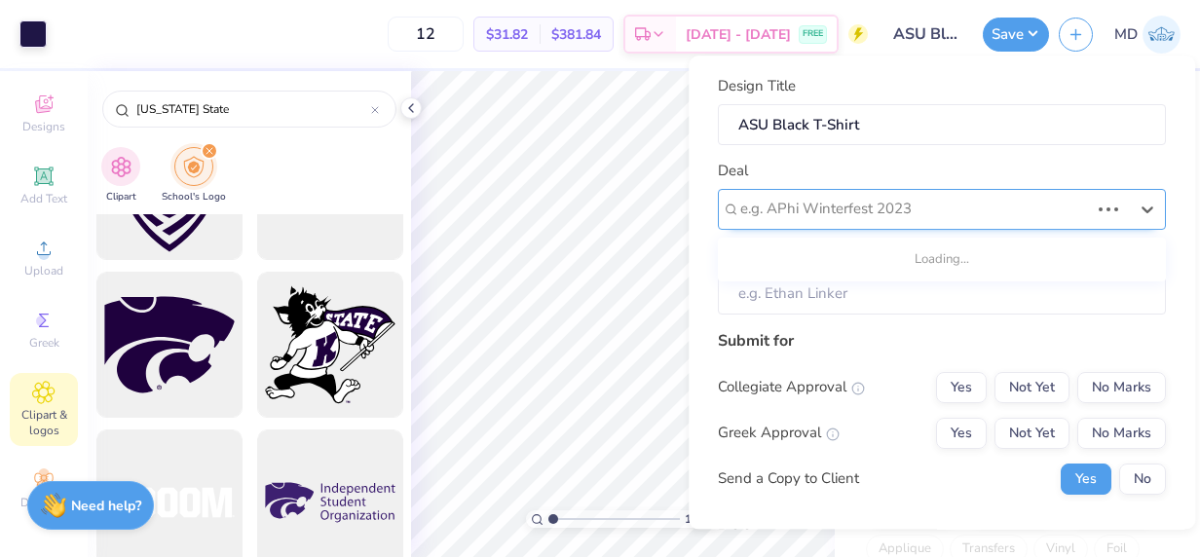
click at [861, 210] on div at bounding box center [914, 210] width 349 height 26
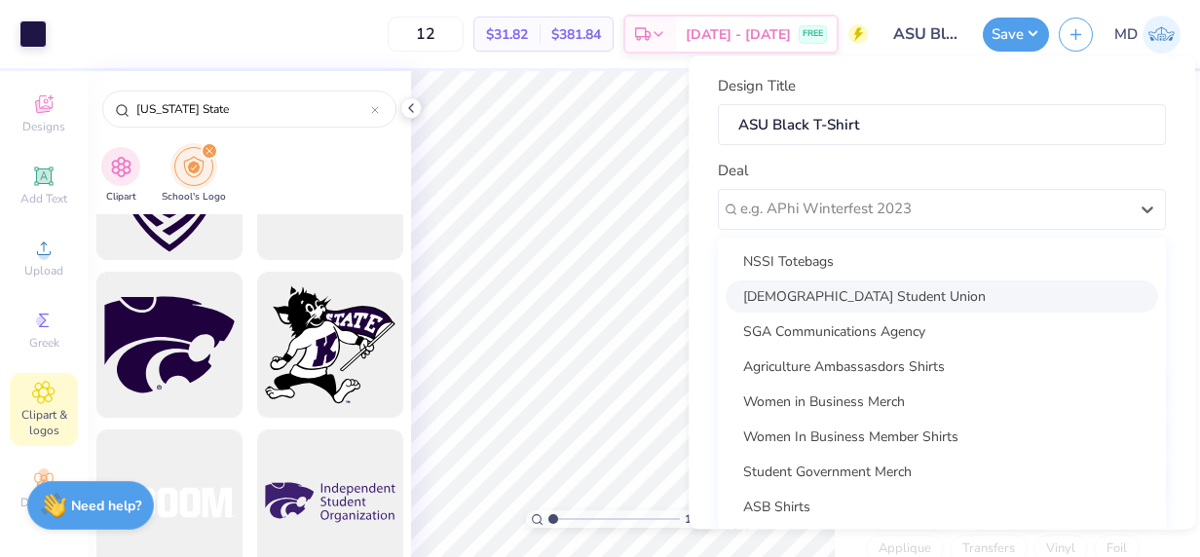
click at [839, 296] on div "[DEMOGRAPHIC_DATA] Student Union" at bounding box center [941, 296] width 432 height 32
type input "[PERSON_NAME]"
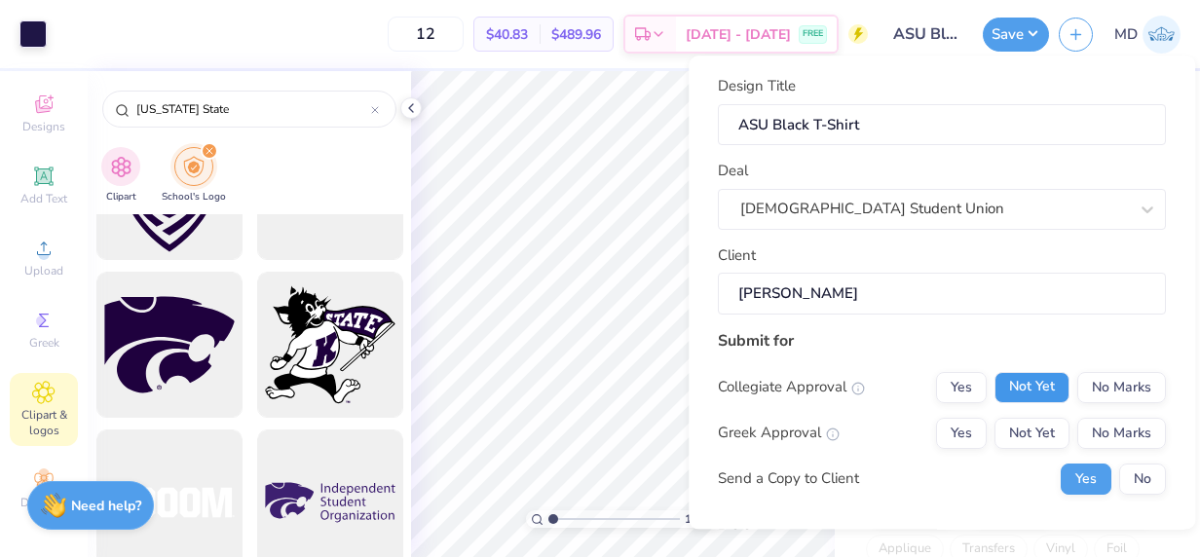
click at [1002, 384] on button "Not Yet" at bounding box center [1031, 387] width 75 height 31
click at [1081, 434] on button "No Marks" at bounding box center [1121, 433] width 89 height 31
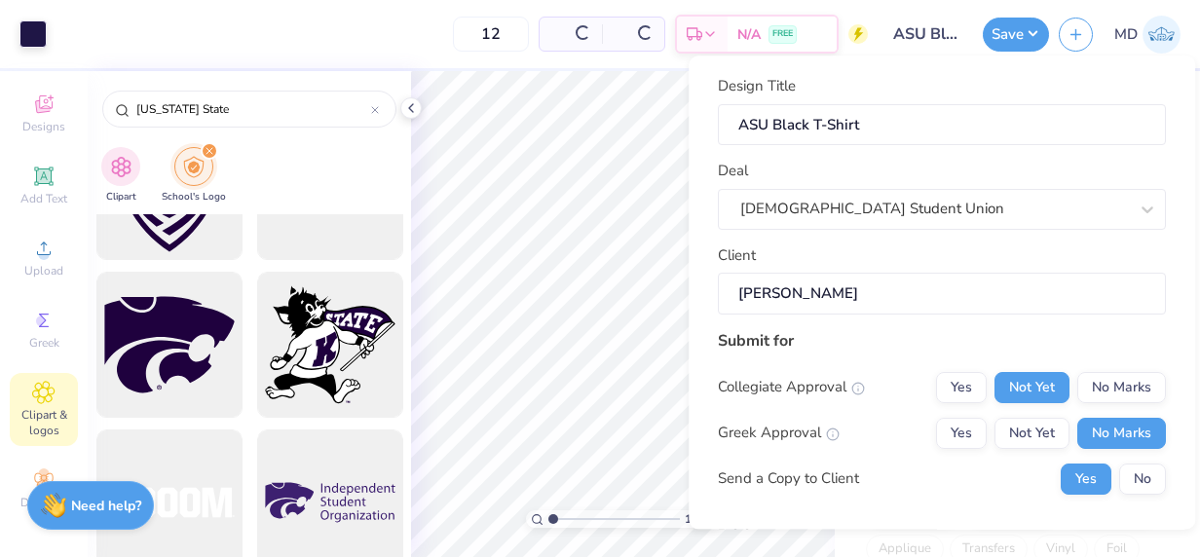
type input "$40.83"
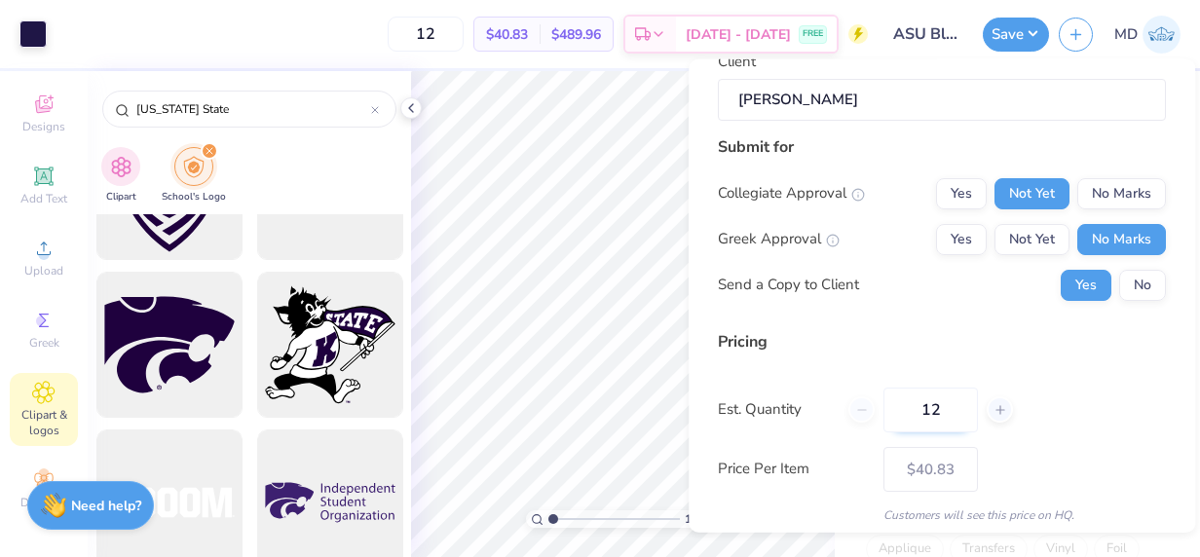
scroll to position [267, 0]
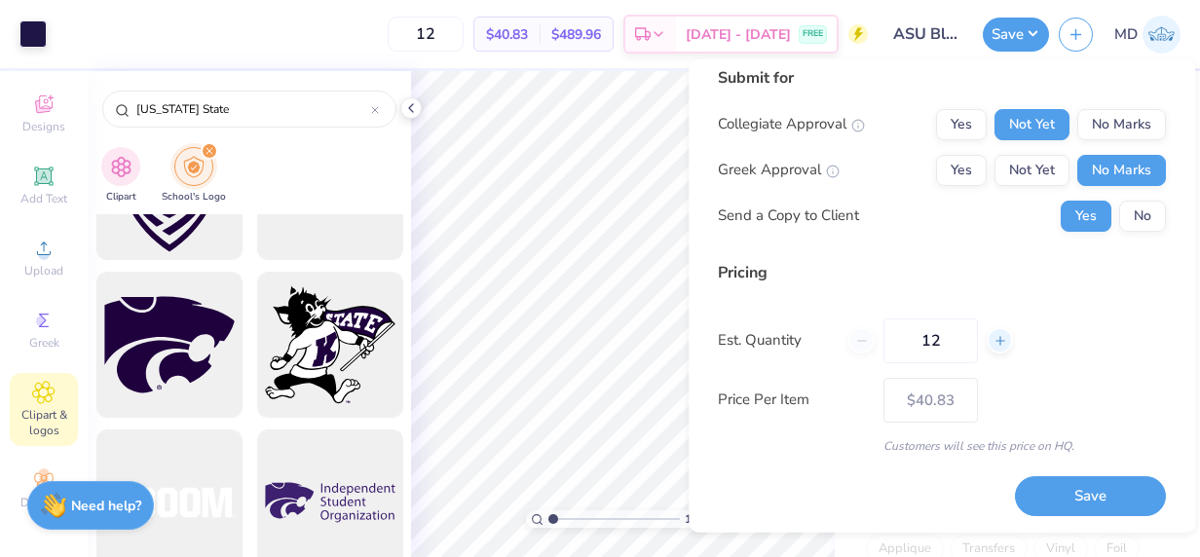
click at [1001, 343] on icon at bounding box center [1000, 340] width 14 height 14
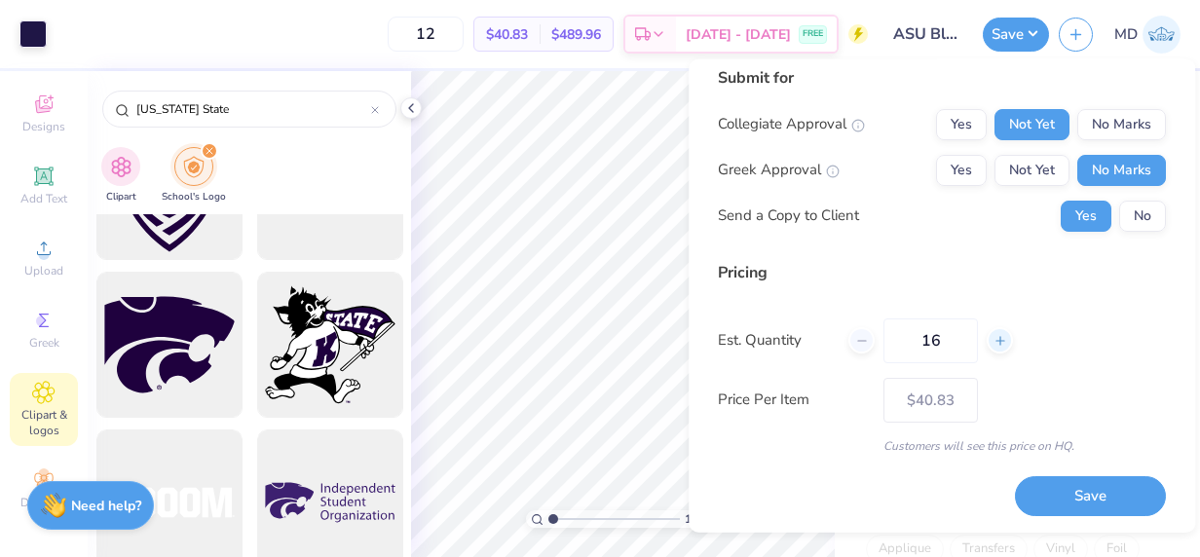
type input "17"
type input "– –"
click at [1001, 343] on icon at bounding box center [1000, 340] width 14 height 14
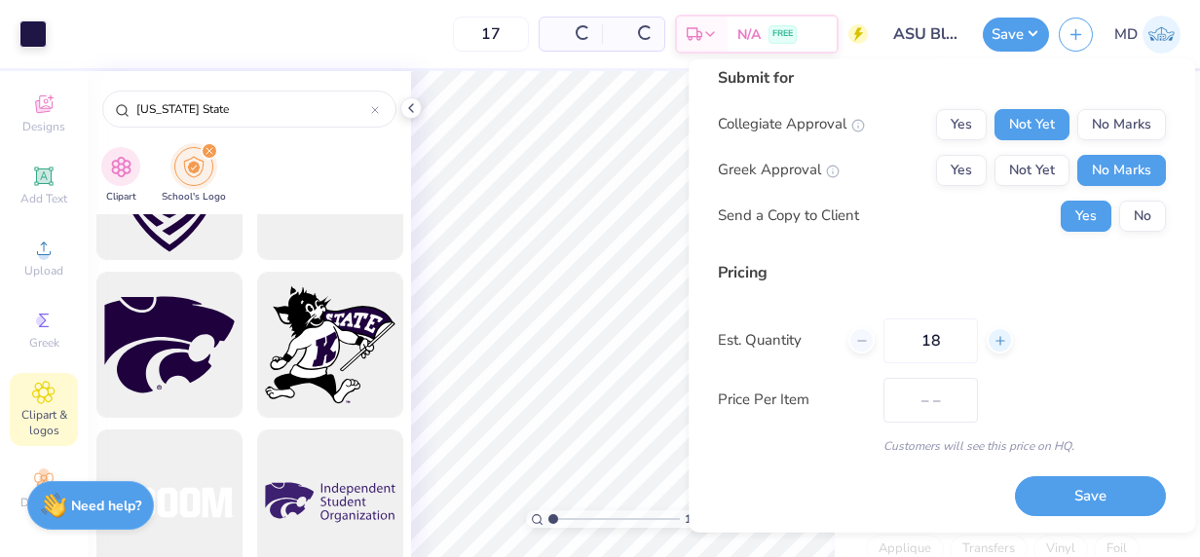
type input "19"
type input "$35.21"
type input "19"
type input "$33.91"
drag, startPoint x: 1001, startPoint y: 343, endPoint x: 964, endPoint y: 334, distance: 38.0
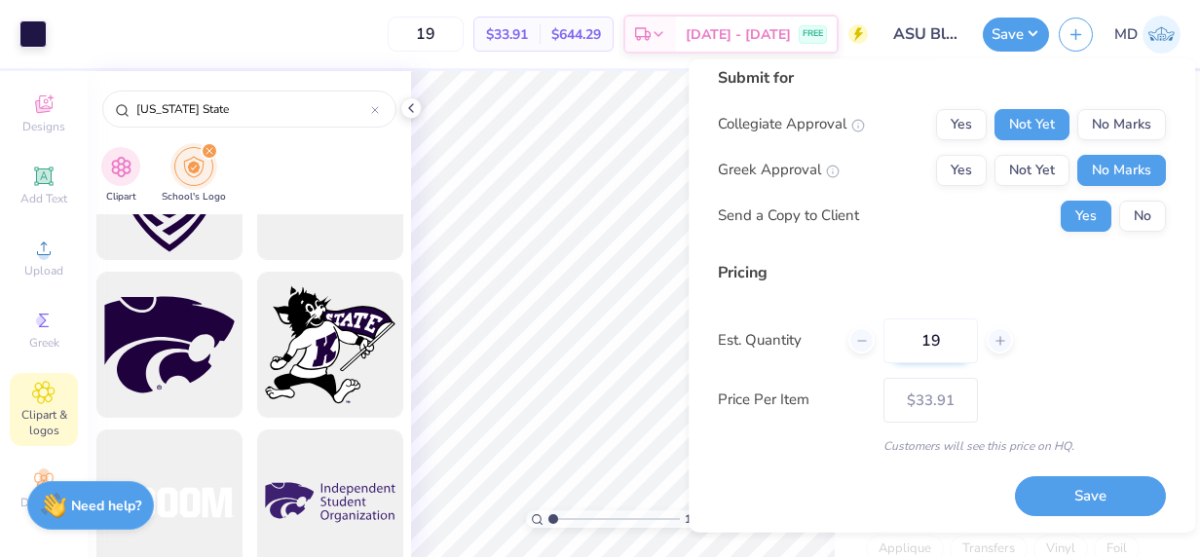
click at [964, 334] on input "19" at bounding box center [930, 339] width 94 height 45
drag, startPoint x: 964, startPoint y: 334, endPoint x: 878, endPoint y: 347, distance: 86.6
click at [878, 347] on div "19" at bounding box center [930, 339] width 165 height 45
type input "0"
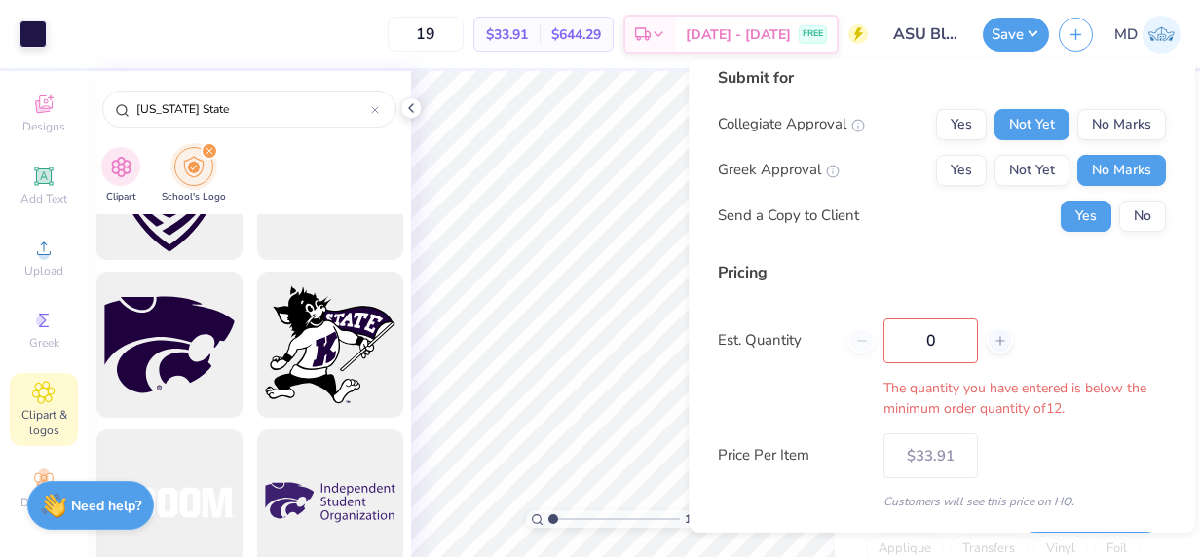
type input "0"
type input "12"
click at [878, 347] on div "12" at bounding box center [930, 339] width 165 height 45
type input "12"
type input "$40.83"
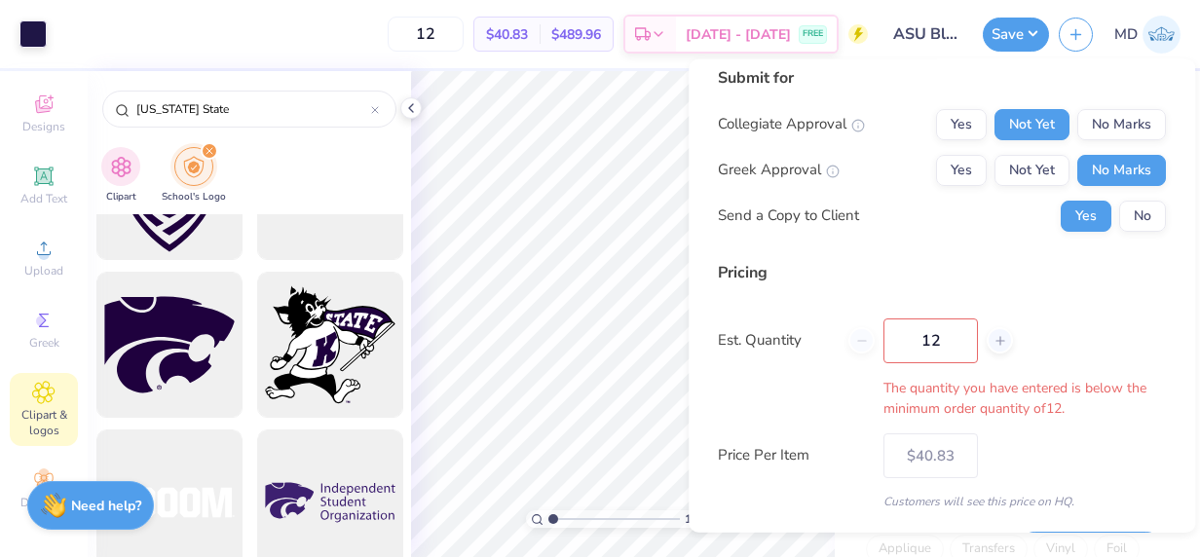
drag, startPoint x: 957, startPoint y: 345, endPoint x: 793, endPoint y: 349, distance: 164.6
click at [793, 349] on div "Est. Quantity 12 The quantity you have entered is below the minimum order quant…" at bounding box center [942, 367] width 448 height 100
type input "0"
type input "040"
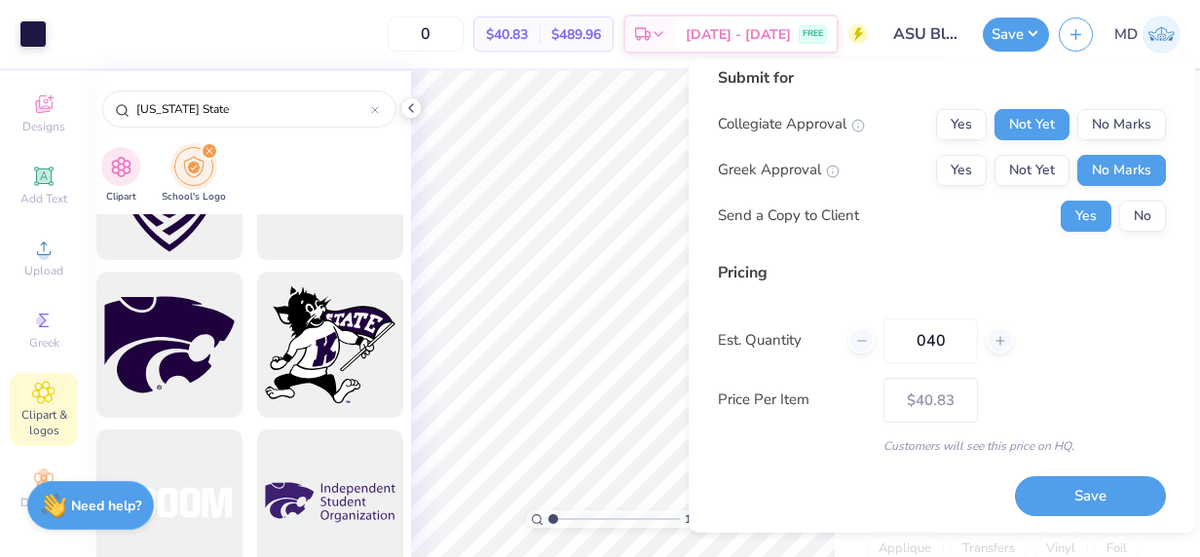
type input "40"
type input "$21.50"
click at [950, 335] on input "40" at bounding box center [930, 339] width 94 height 45
type input "4"
type input "0"
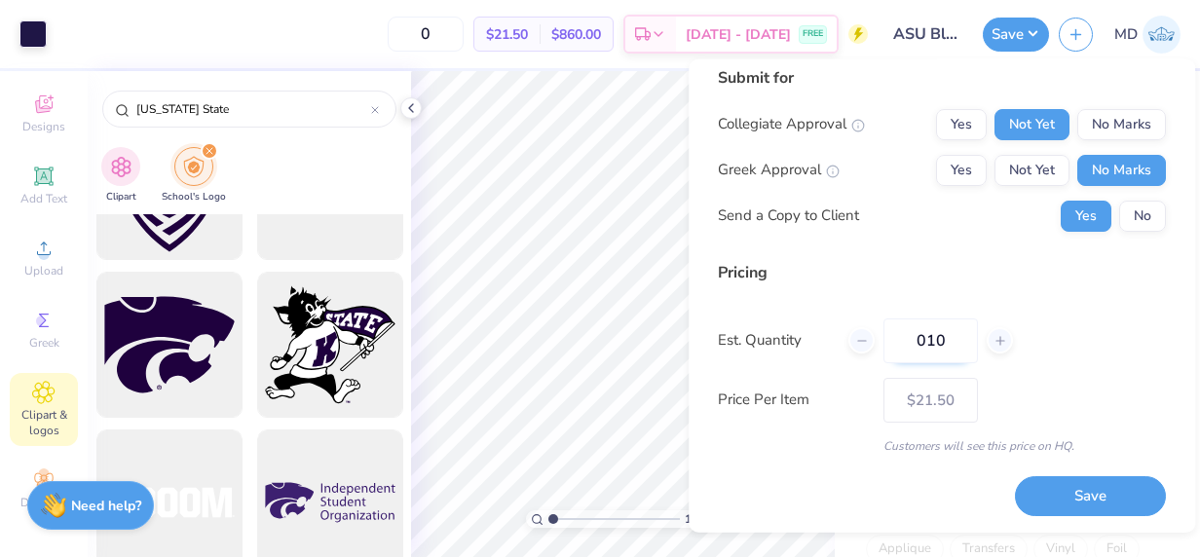
type input "0100"
type input "100"
type input "$15.55"
click at [950, 335] on input "100" at bounding box center [930, 339] width 94 height 45
type input "1"
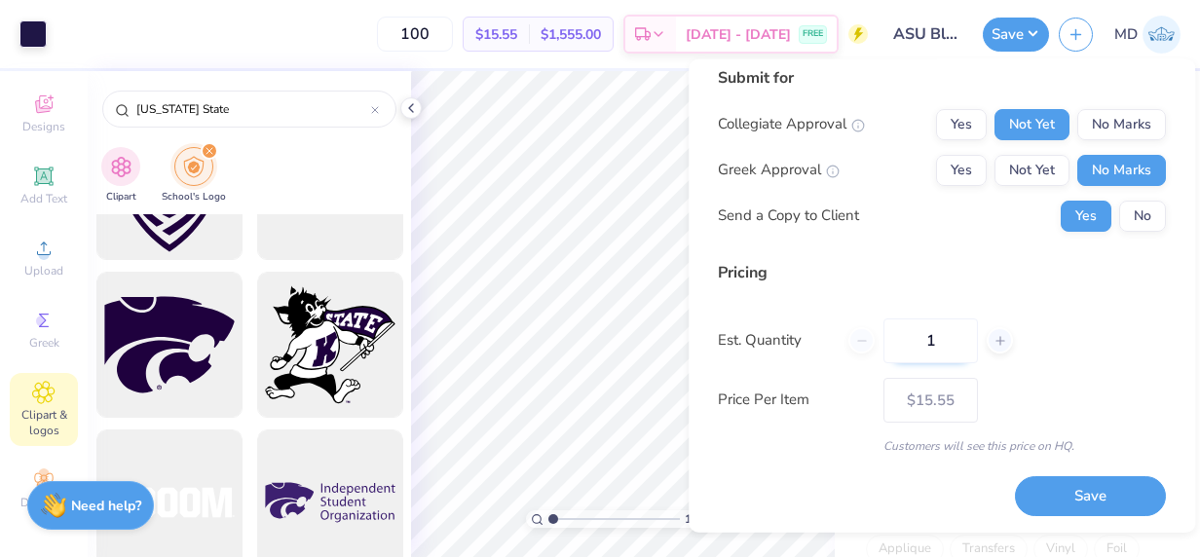
type input "1"
type input "150"
type input "$13.44"
type input "1"
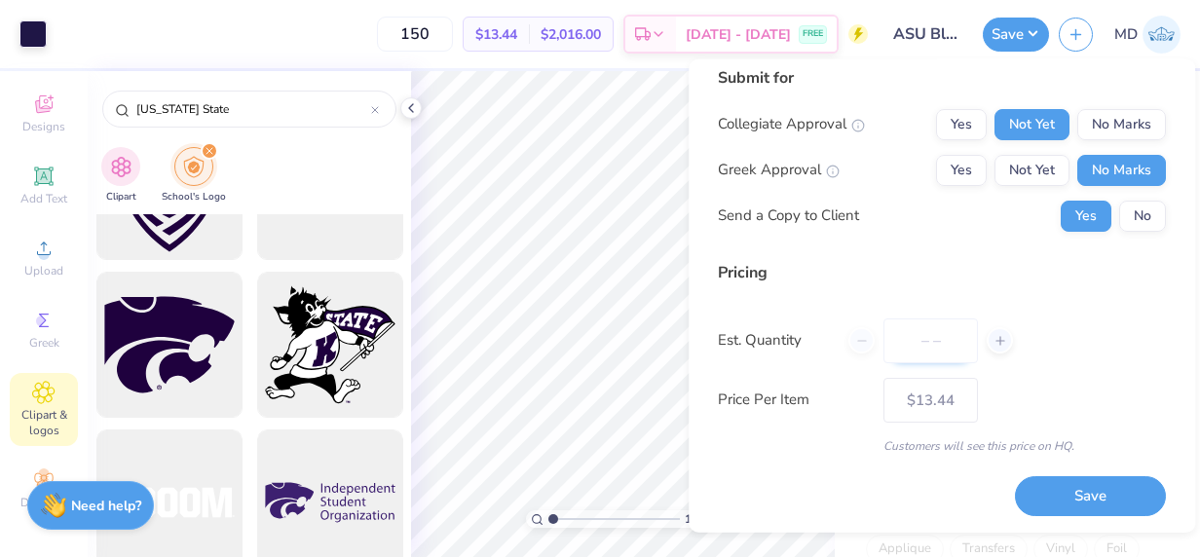
type input "0"
type input "012"
type input "12"
type input "$40.83"
type input "012"
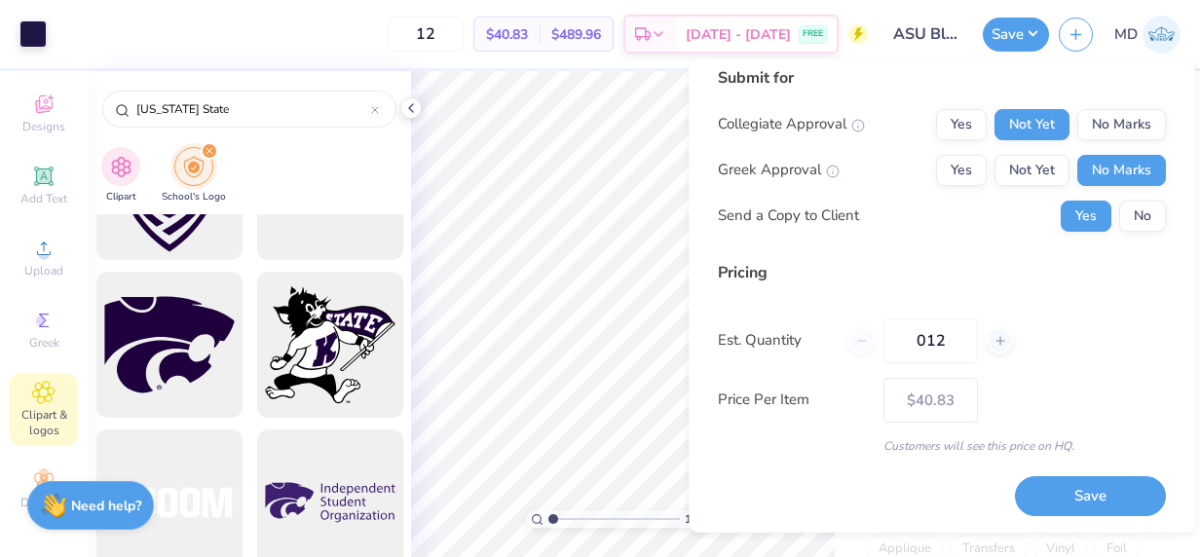
click at [1065, 426] on div "Pricing Est. Quantity 012 Price Per Item $40.83 Customers will see this price o…" at bounding box center [942, 357] width 448 height 194
drag, startPoint x: 485, startPoint y: 29, endPoint x: 359, endPoint y: 43, distance: 126.4
click at [359, 43] on div "12 $40.83 Per Item $489.96 Total Est. Delivery [DATE] - [DATE] FREE" at bounding box center [461, 34] width 811 height 68
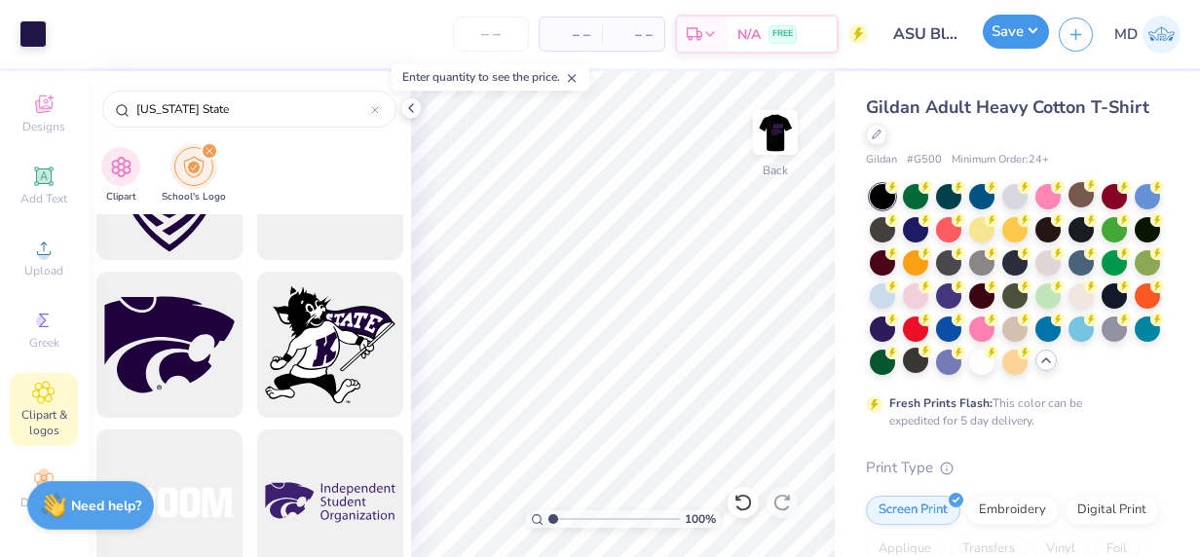
click at [1001, 35] on button "Save" at bounding box center [1016, 32] width 66 height 34
type input "0"
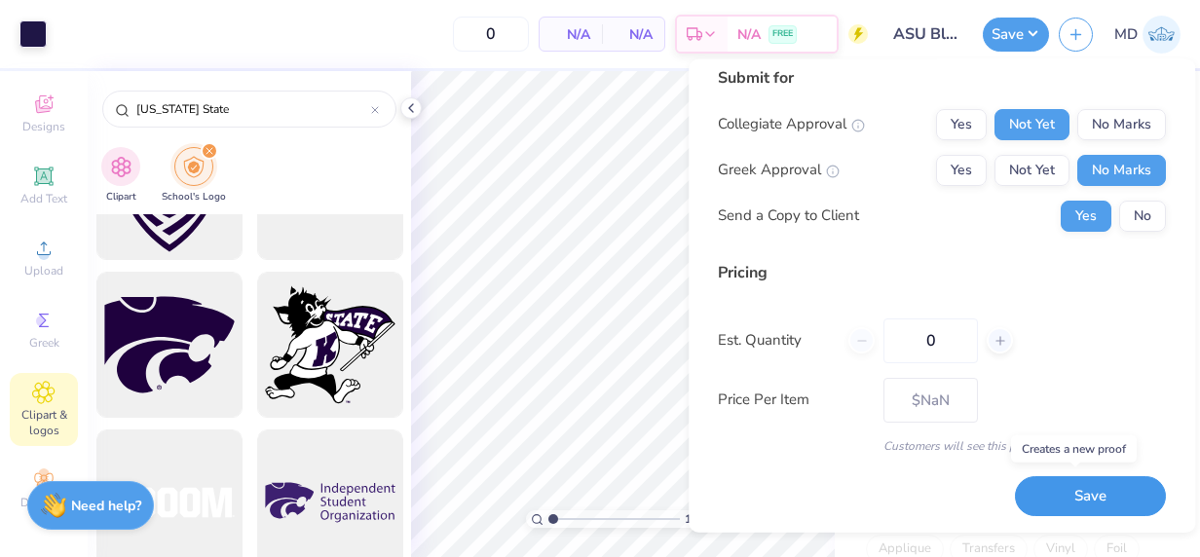
click at [1067, 492] on button "Save" at bounding box center [1090, 496] width 151 height 40
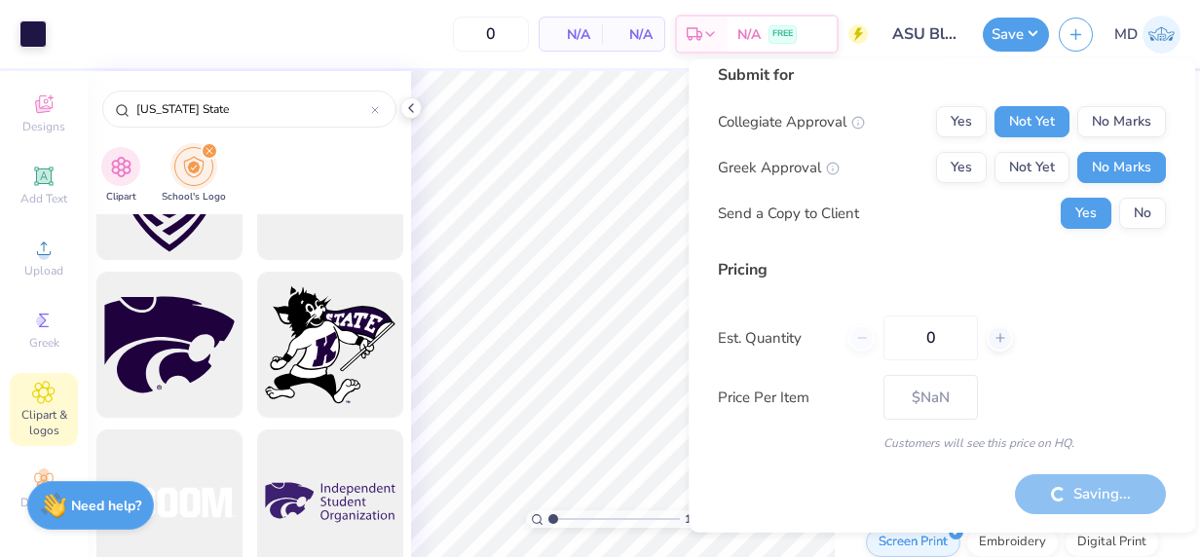
scroll to position [15, 0]
